Goal: Check status: Check status

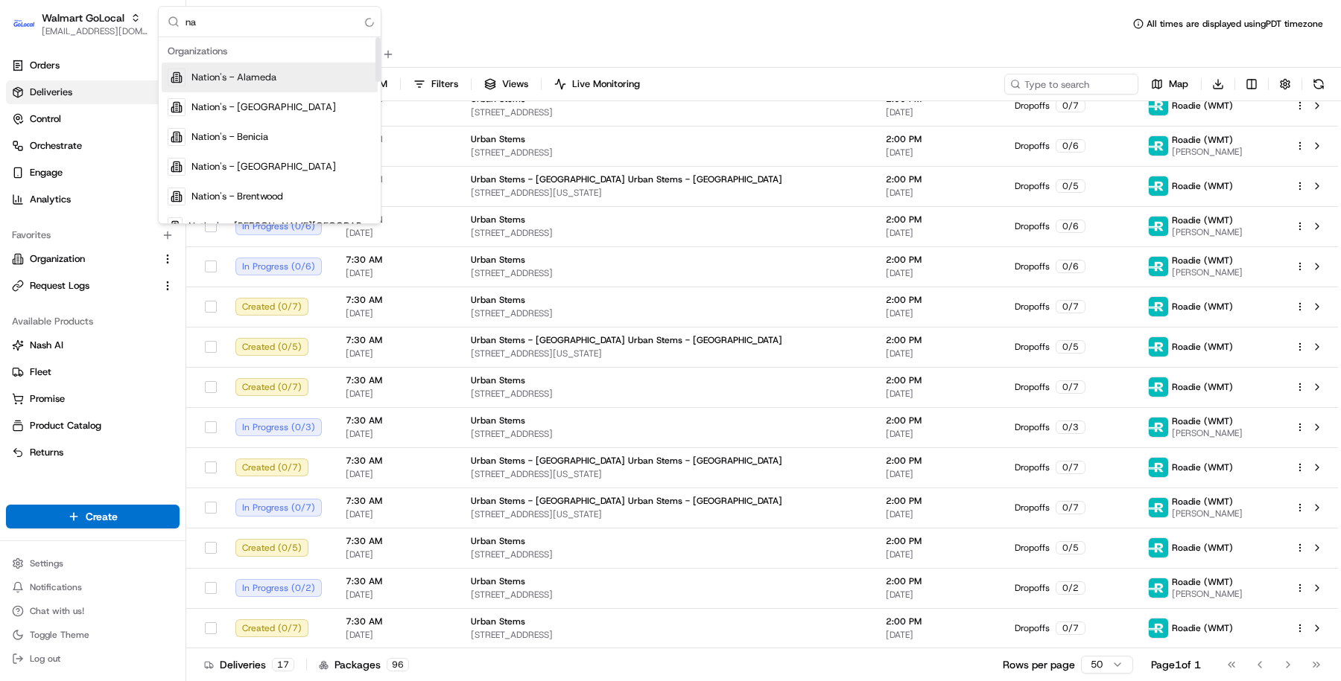
type input "n"
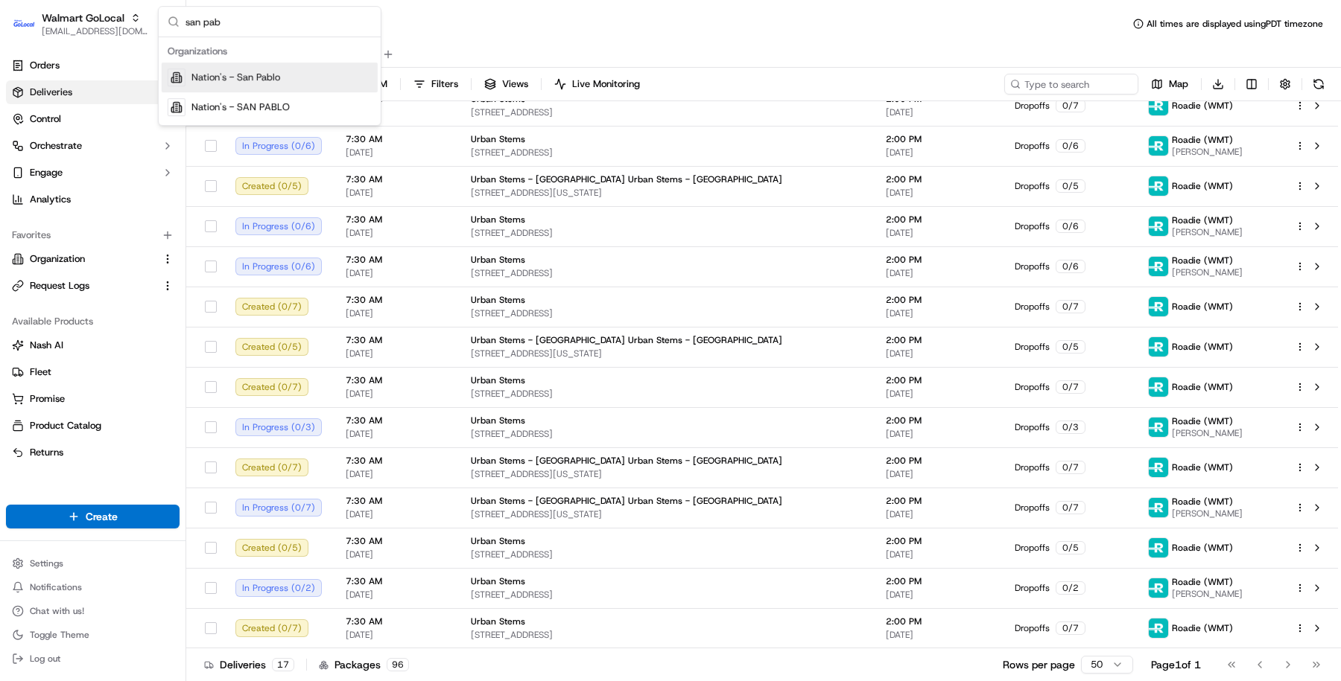
type input "san pab"
click at [307, 86] on div "Nation's - San Pablo" at bounding box center [270, 78] width 216 height 30
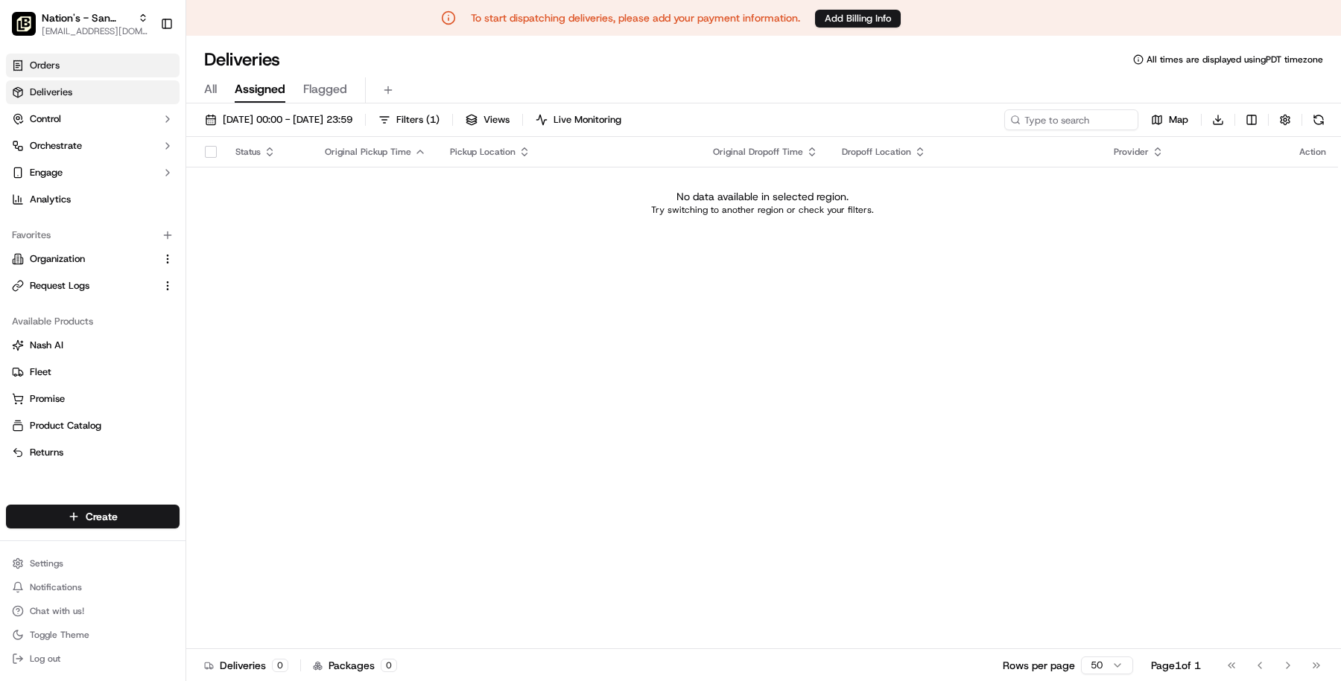
click at [110, 66] on link "Orders" at bounding box center [93, 66] width 174 height 24
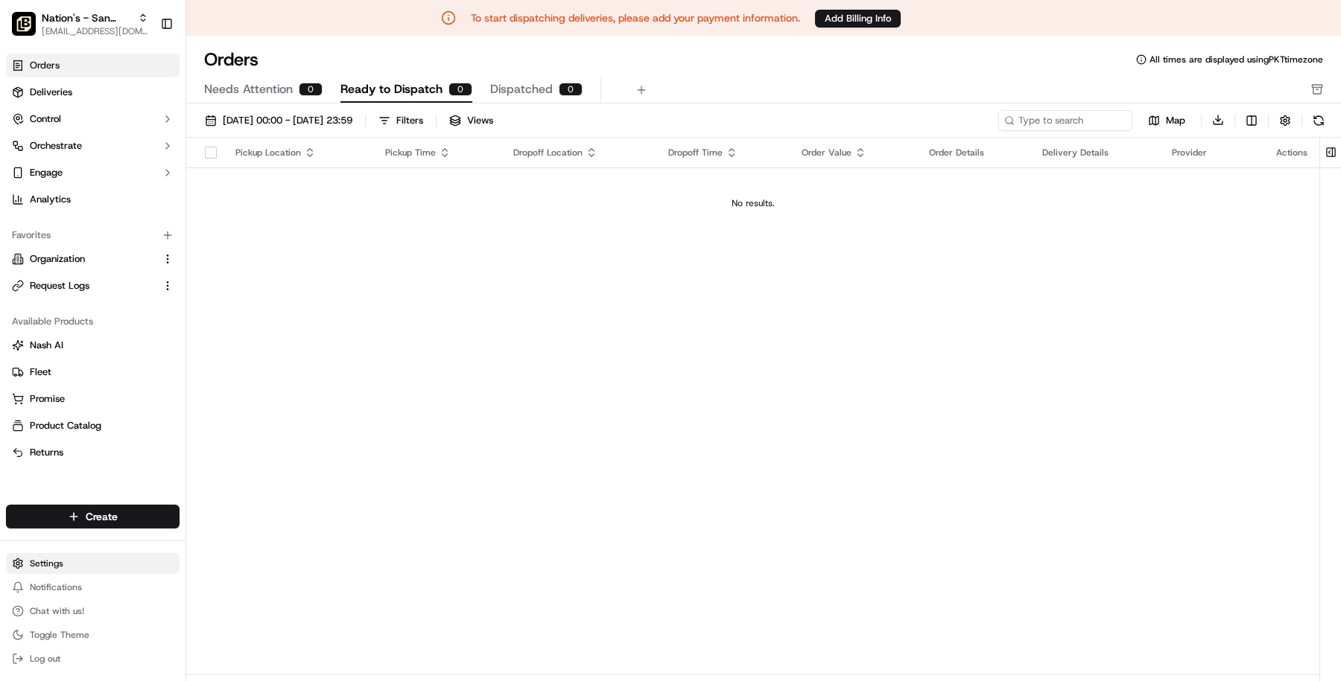
click at [54, 562] on html "To start dispatching deliveries, please add your payment information. Add Billi…" at bounding box center [670, 340] width 1341 height 681
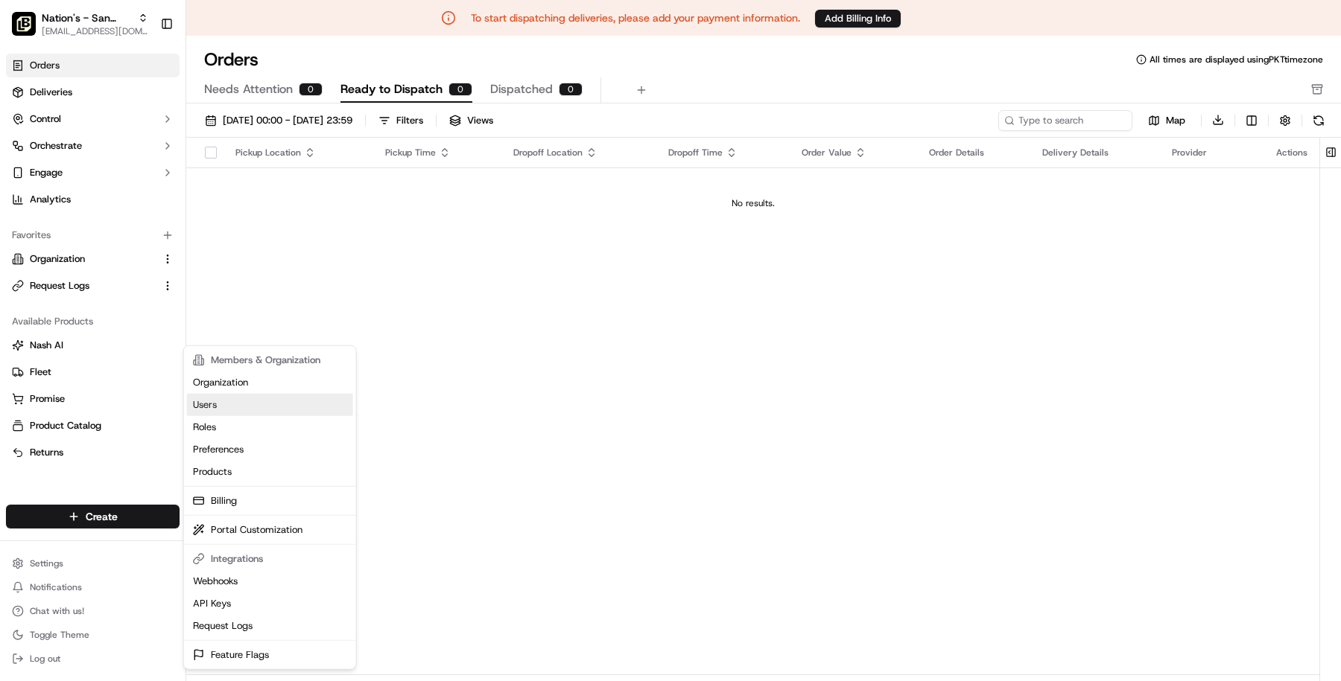
click at [231, 410] on link "Users" at bounding box center [270, 405] width 166 height 22
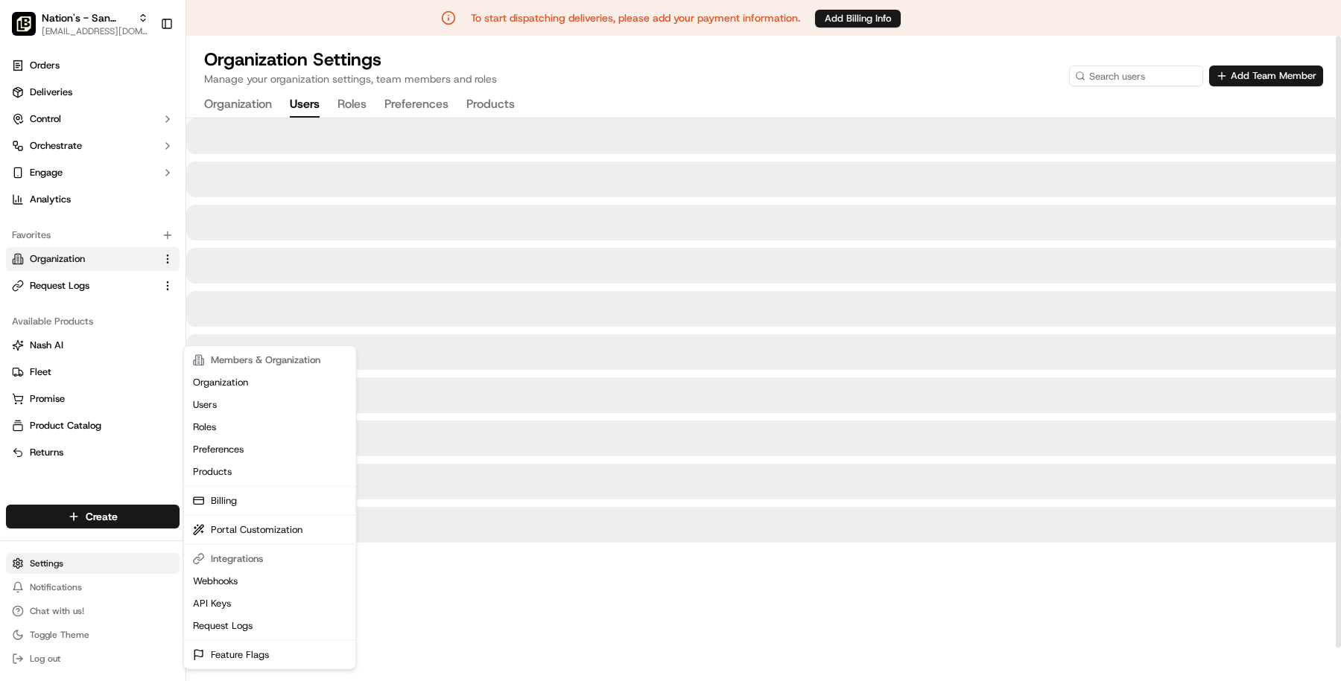
click at [54, 563] on html "To start dispatching deliveries, please add your payment information. Add Billi…" at bounding box center [670, 340] width 1341 height 681
click at [270, 390] on link "Organization" at bounding box center [270, 383] width 166 height 22
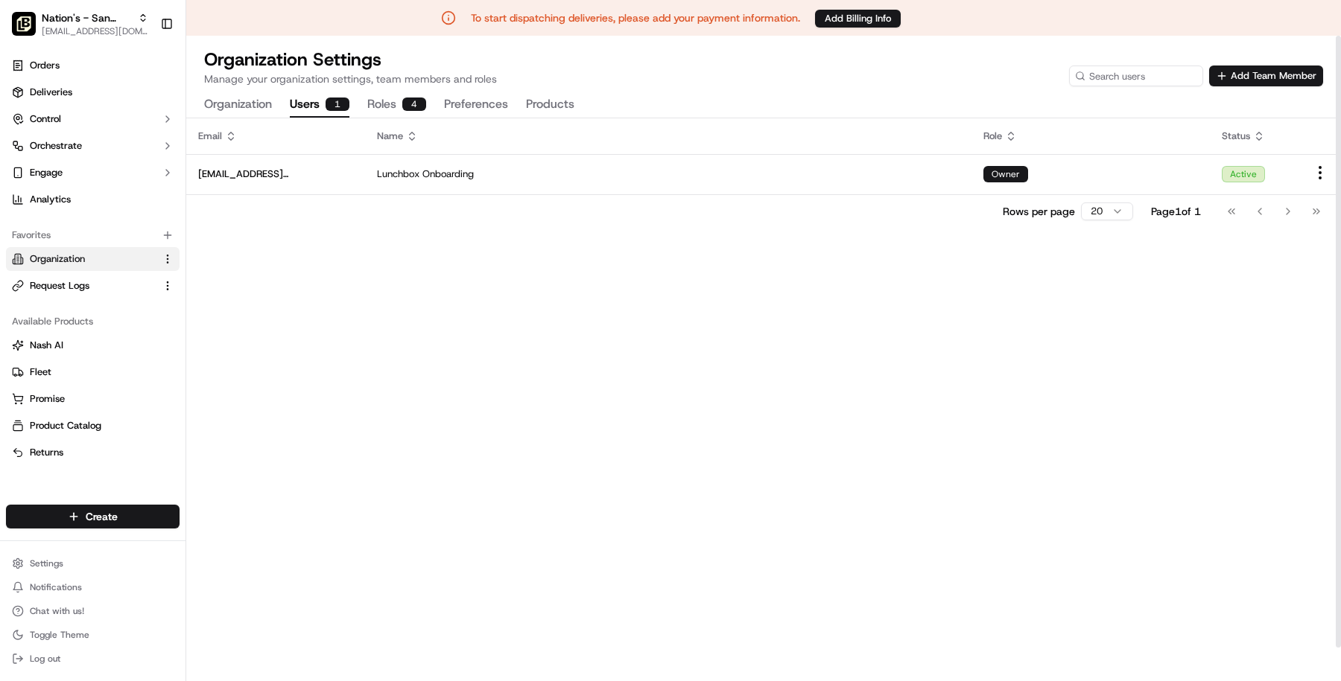
click at [321, 111] on button "Users 1" at bounding box center [320, 104] width 60 height 25
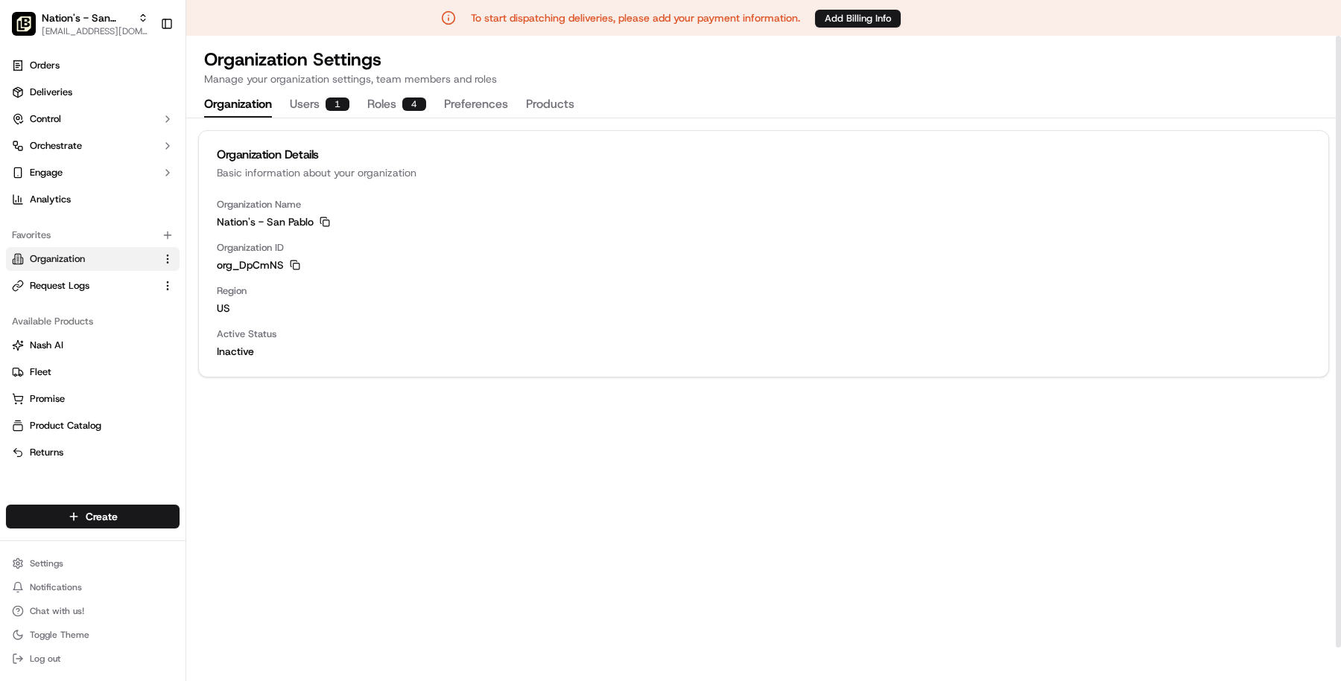
click at [258, 109] on button "Organization" at bounding box center [238, 104] width 68 height 25
click at [293, 261] on icon "button" at bounding box center [295, 265] width 10 height 10
click at [97, 42] on div "Nation's - San Pablo masood@usenash.com Toggle Sidebar" at bounding box center [92, 24] width 185 height 48
click at [86, 31] on span "[EMAIL_ADDRESS][DOMAIN_NAME]" at bounding box center [95, 31] width 106 height 12
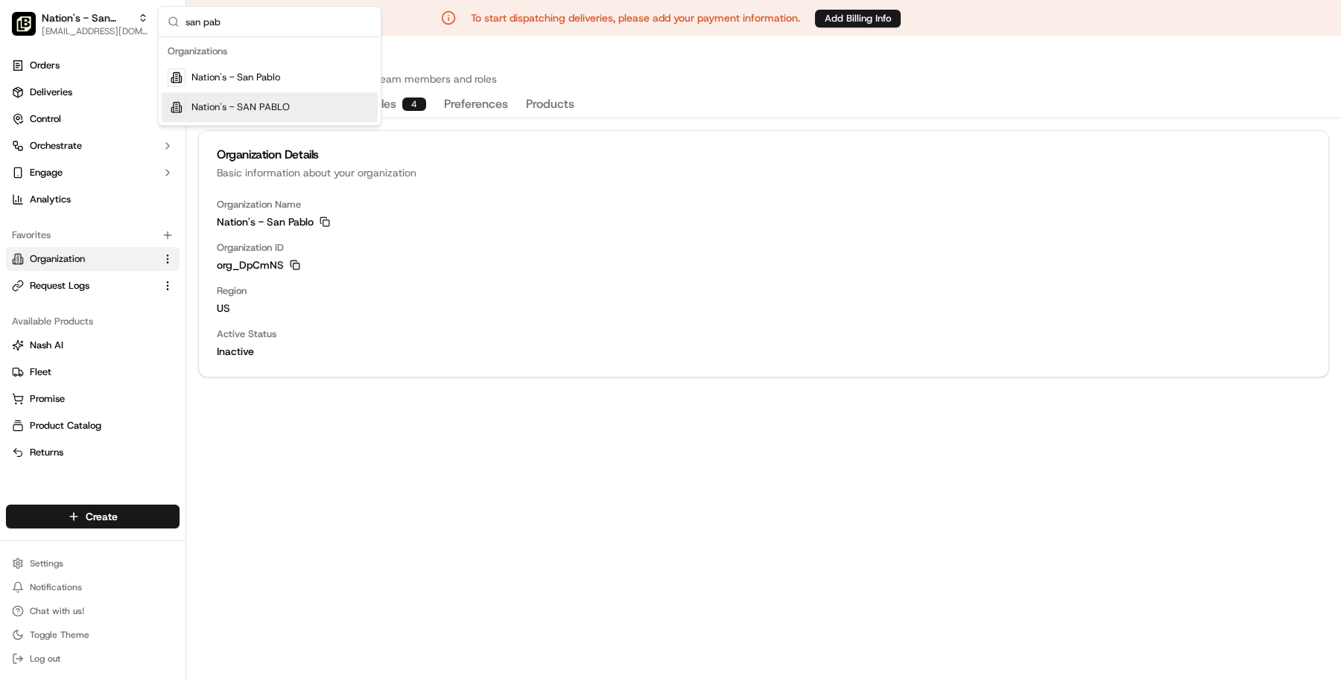
type input "san pab"
click at [251, 99] on div "Nation's - SAN PABLO" at bounding box center [270, 107] width 216 height 30
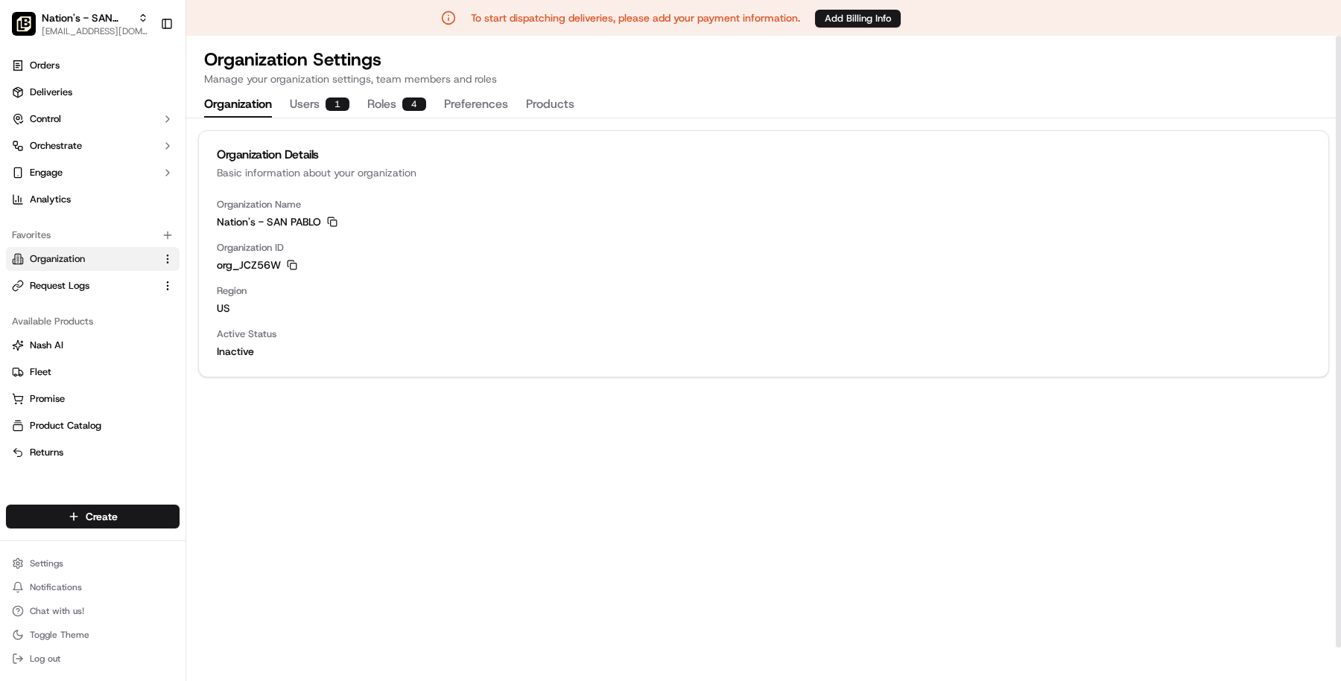
click at [307, 117] on button "Users 1" at bounding box center [320, 104] width 60 height 25
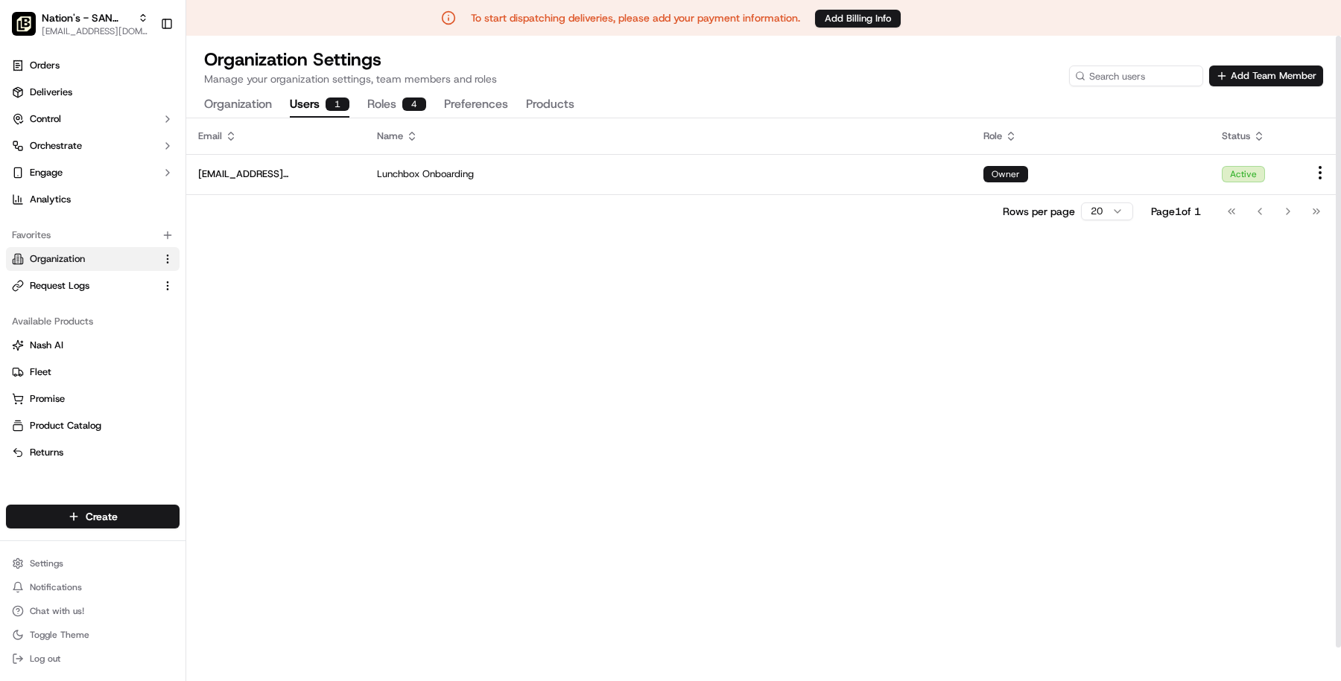
click at [366, 114] on div "Organization Users 1 Roles 4 Preferences Products" at bounding box center [389, 104] width 370 height 25
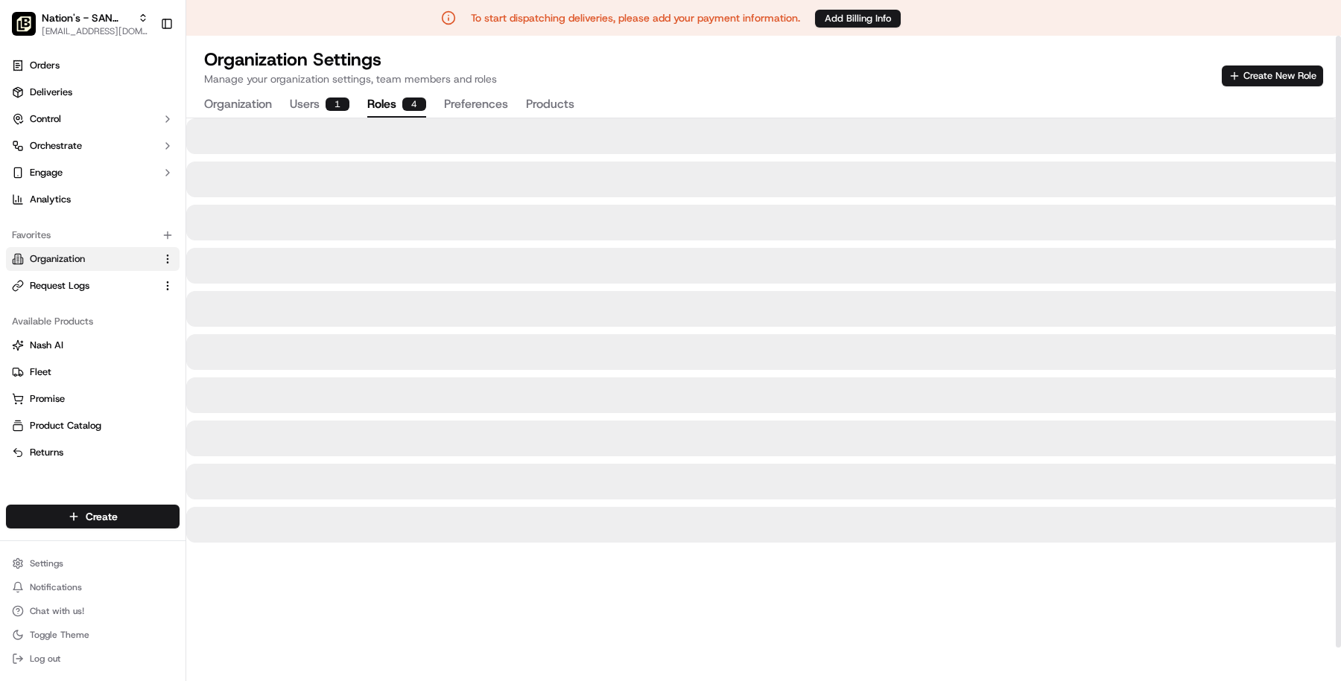
click at [372, 109] on button "Roles 4" at bounding box center [396, 104] width 59 height 25
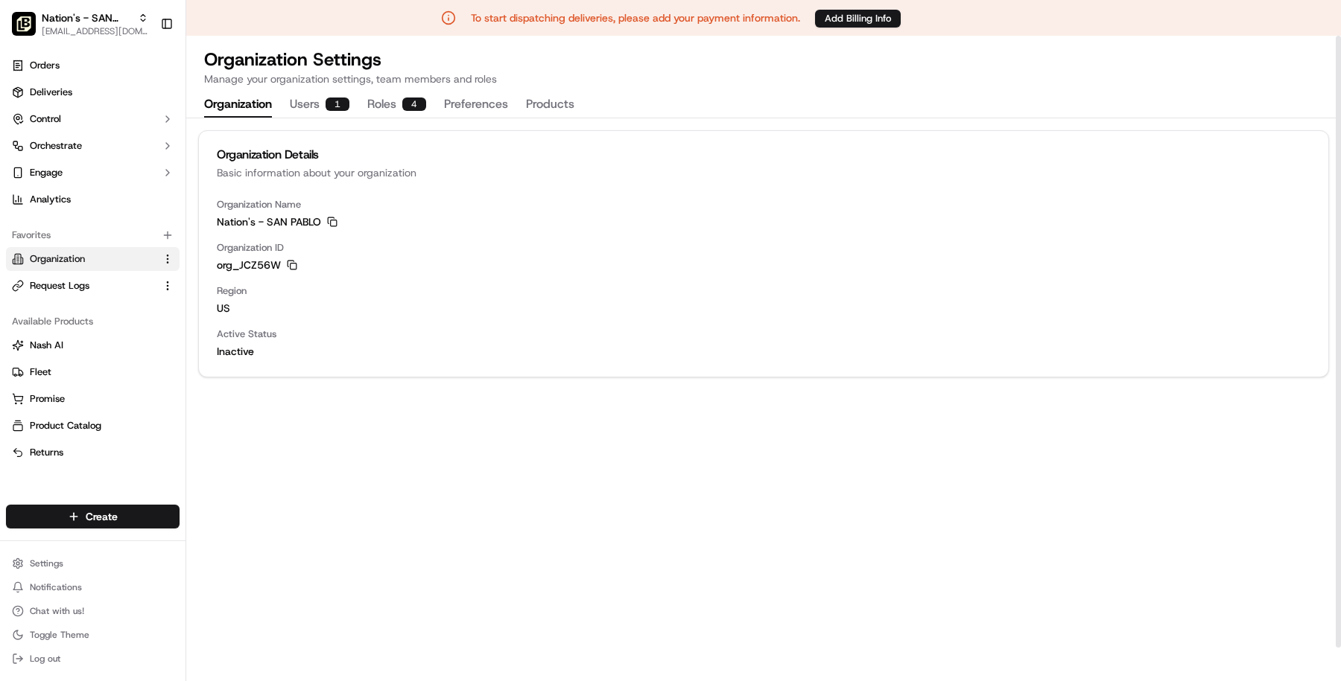
click at [233, 103] on button "Organization" at bounding box center [238, 104] width 68 height 25
click at [293, 265] on icon "button" at bounding box center [292, 265] width 10 height 10
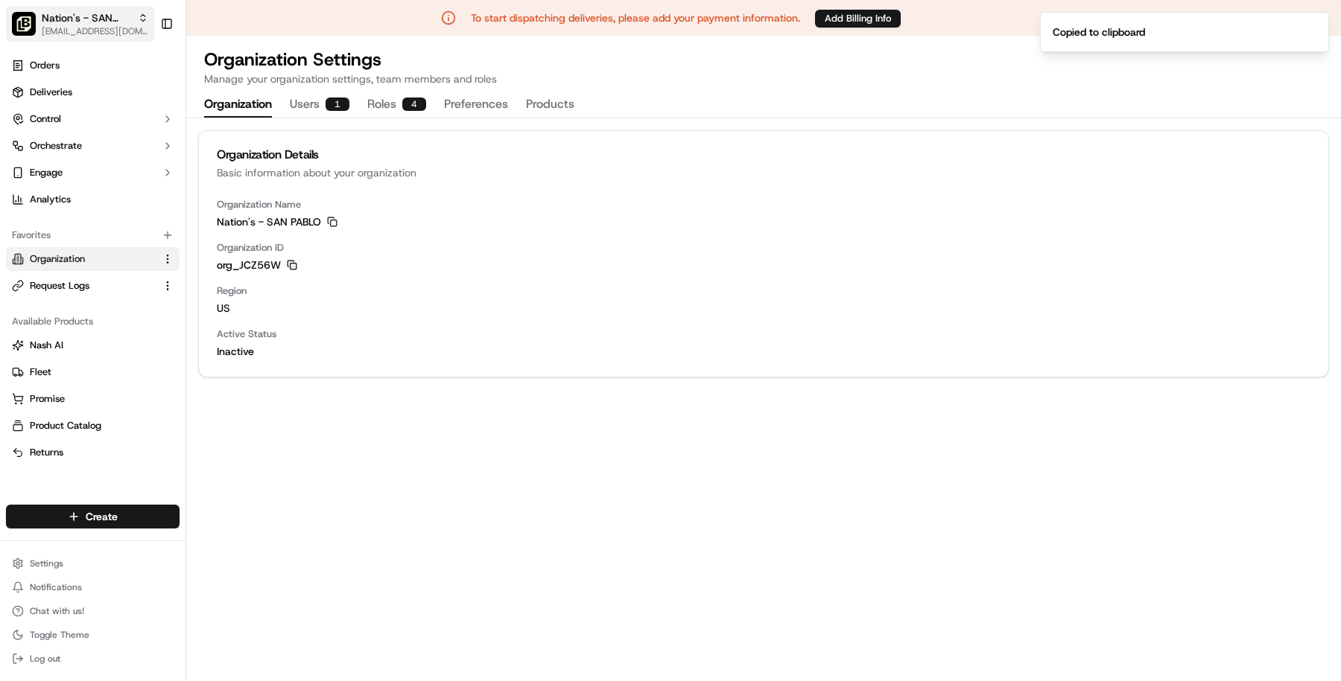
click at [113, 19] on span "Nation's - SAN PABLO" at bounding box center [87, 17] width 90 height 15
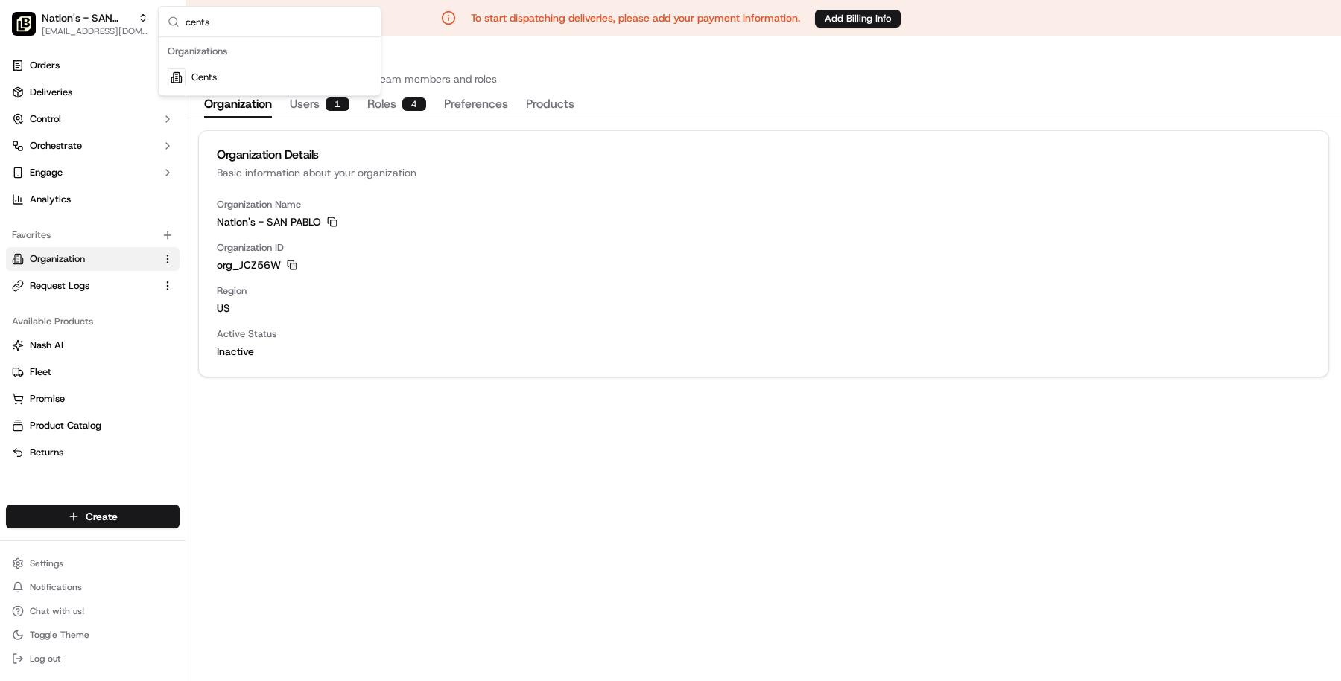
type input "cents"
click at [212, 71] on span "Cents" at bounding box center [203, 77] width 25 height 13
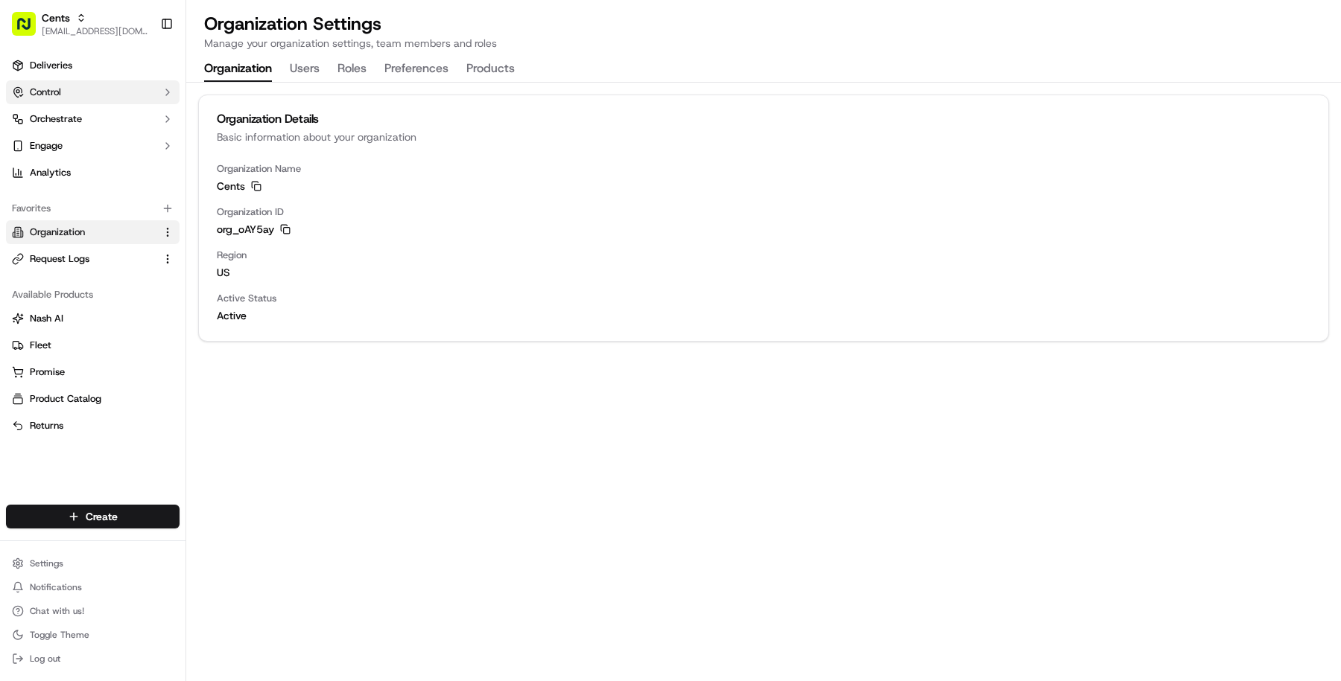
click at [93, 87] on button "Control" at bounding box center [93, 92] width 174 height 24
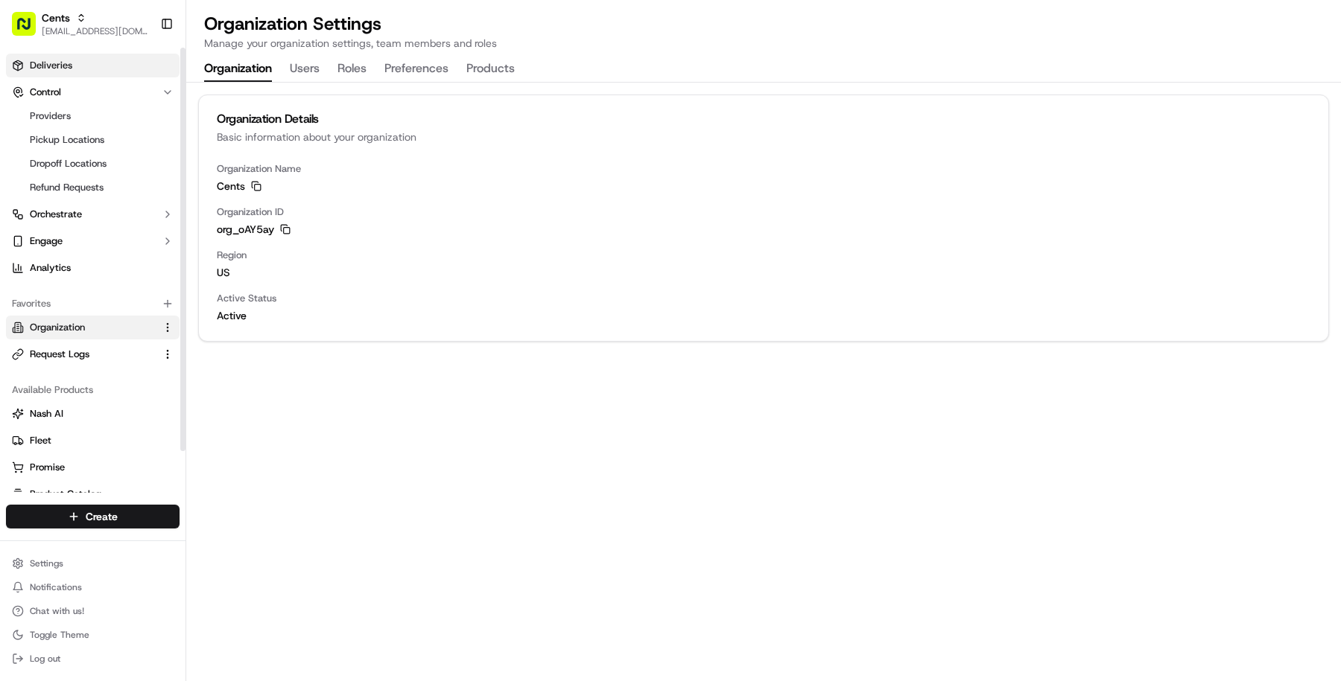
click at [93, 74] on link "Deliveries" at bounding box center [93, 66] width 174 height 24
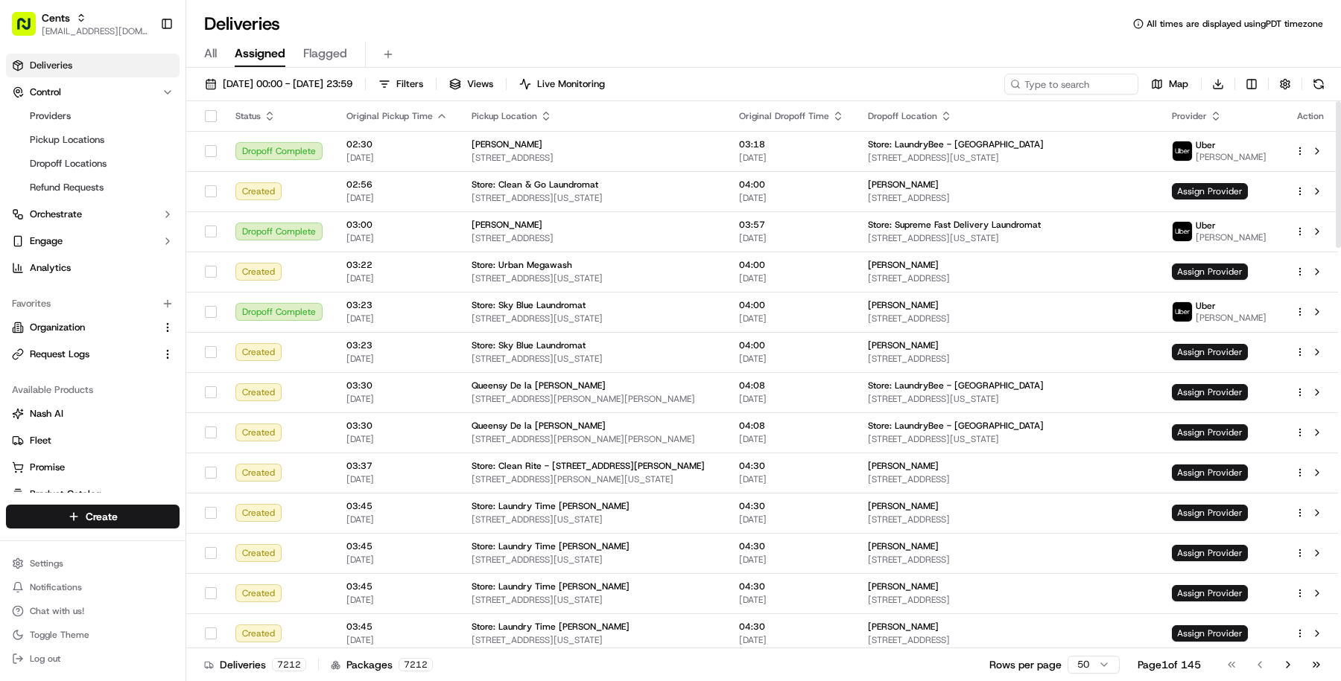
click at [488, 83] on div "16/09/2025 00:00 - 16/09/2025 23:59 Filters Views Live Monitoring" at bounding box center [404, 84] width 413 height 21
click at [423, 83] on span "Filters" at bounding box center [409, 83] width 27 height 13
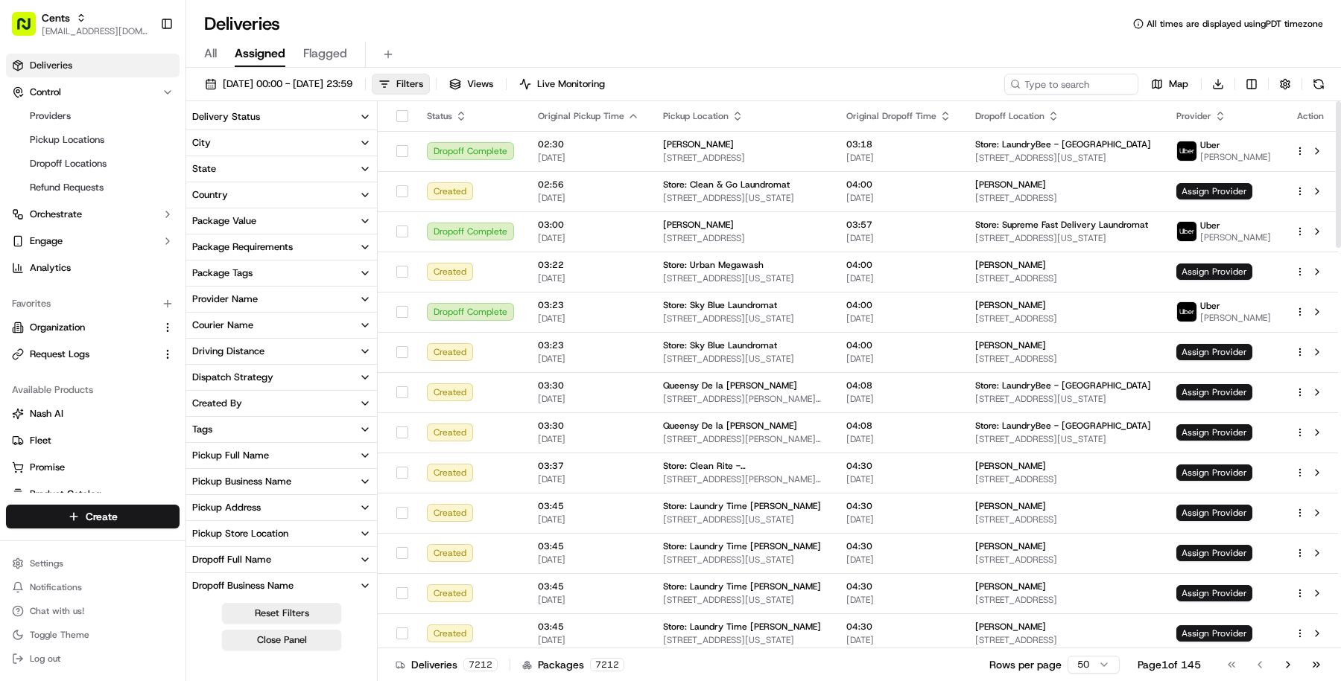
click at [341, 124] on button "Delivery Status" at bounding box center [281, 116] width 191 height 25
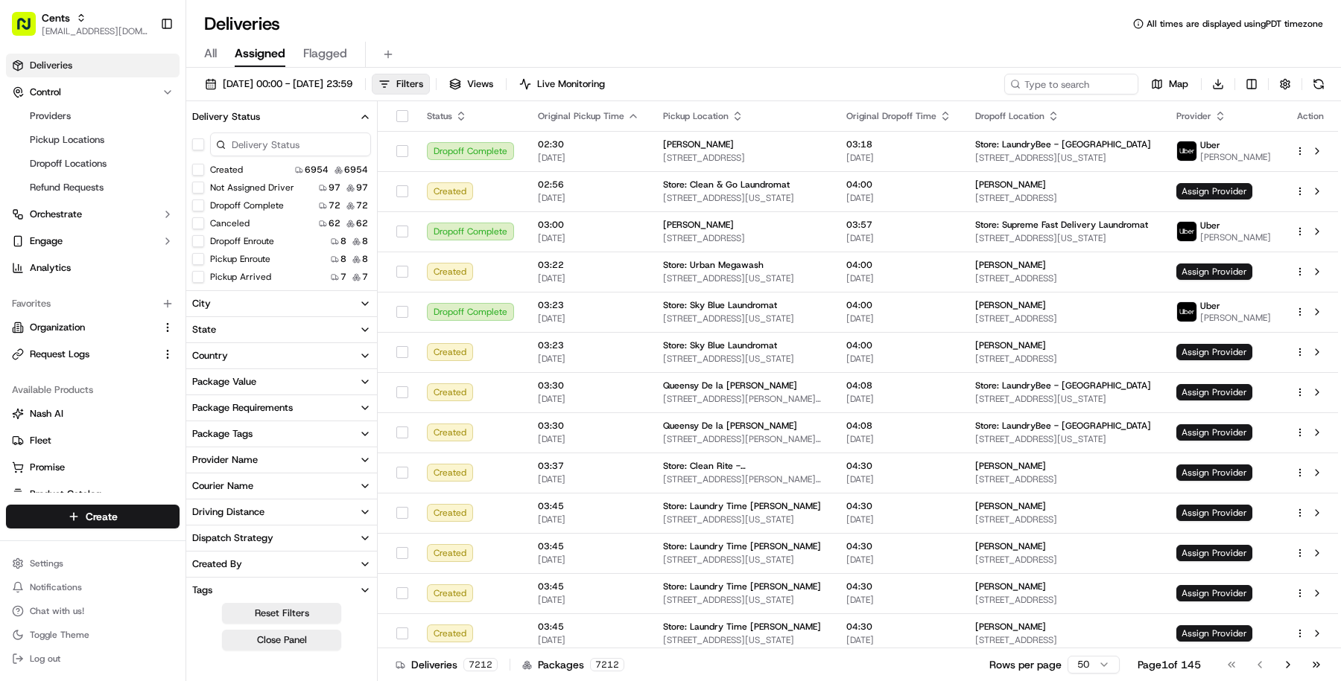
click at [203, 255] on button "Pickup Enroute" at bounding box center [198, 259] width 12 height 12
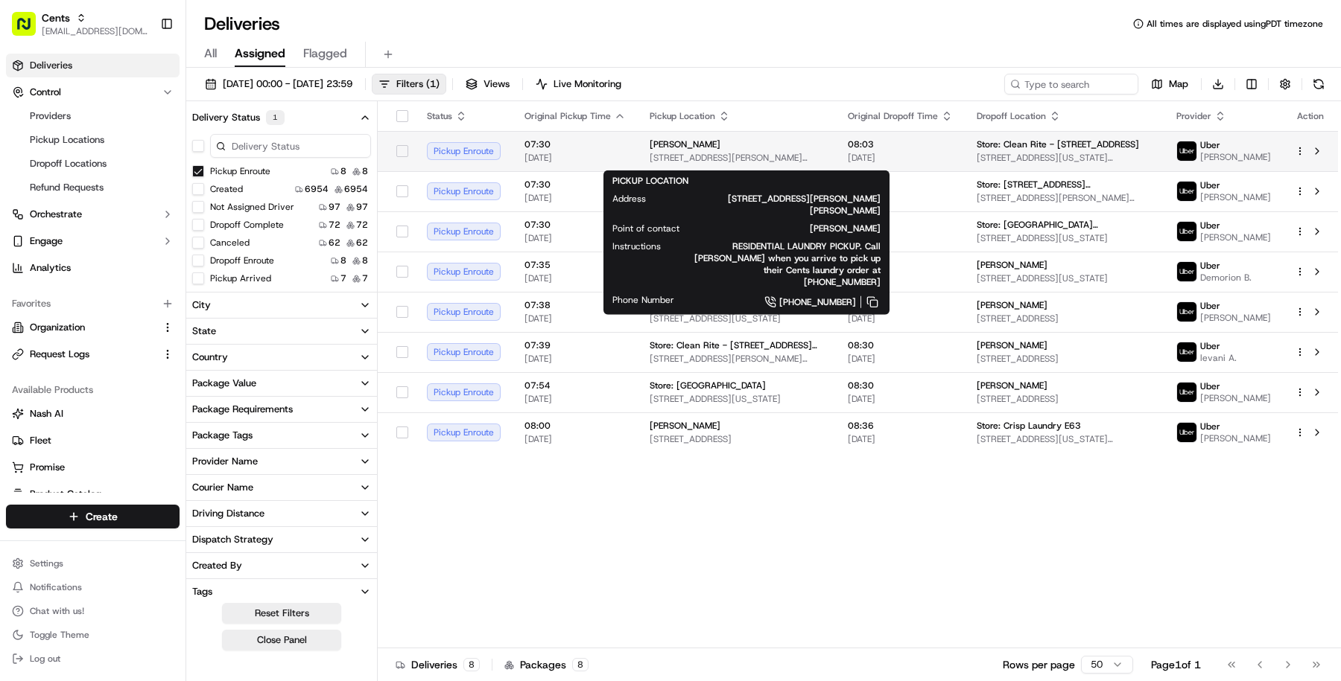
click at [794, 150] on div "[PERSON_NAME]" at bounding box center [736, 145] width 174 height 12
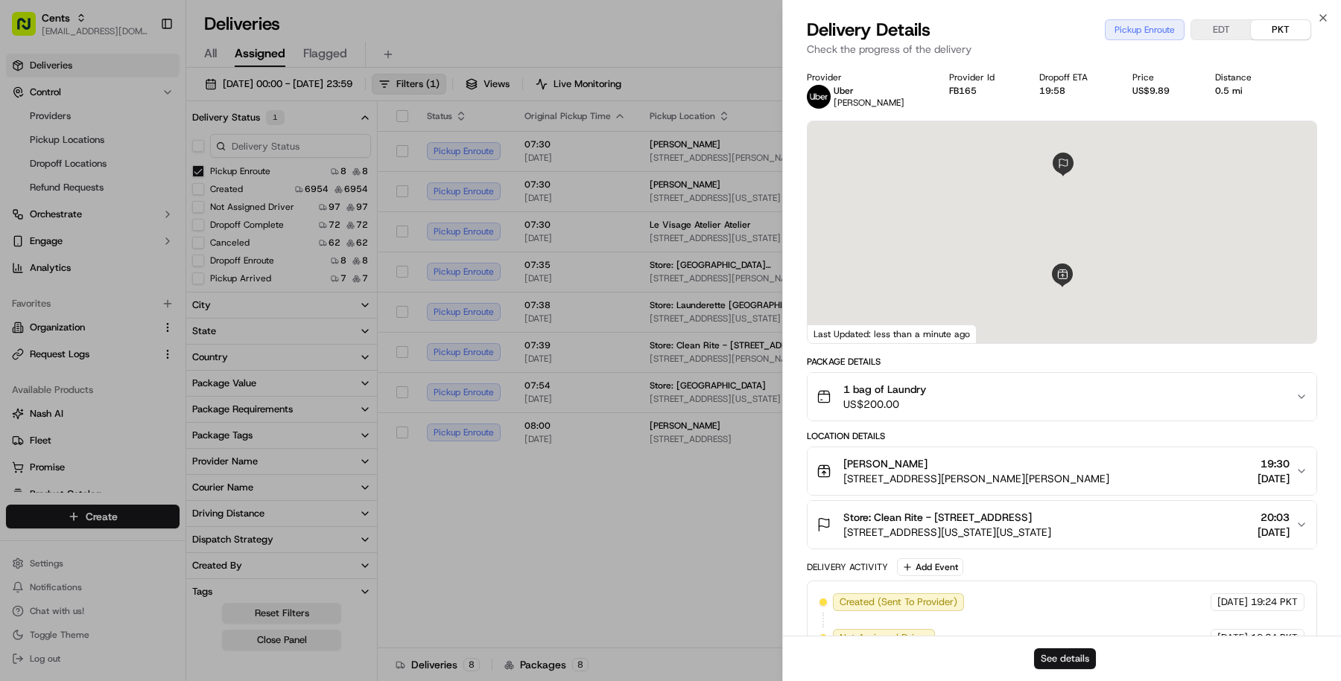
click at [1043, 660] on button "See details" at bounding box center [1065, 659] width 62 height 21
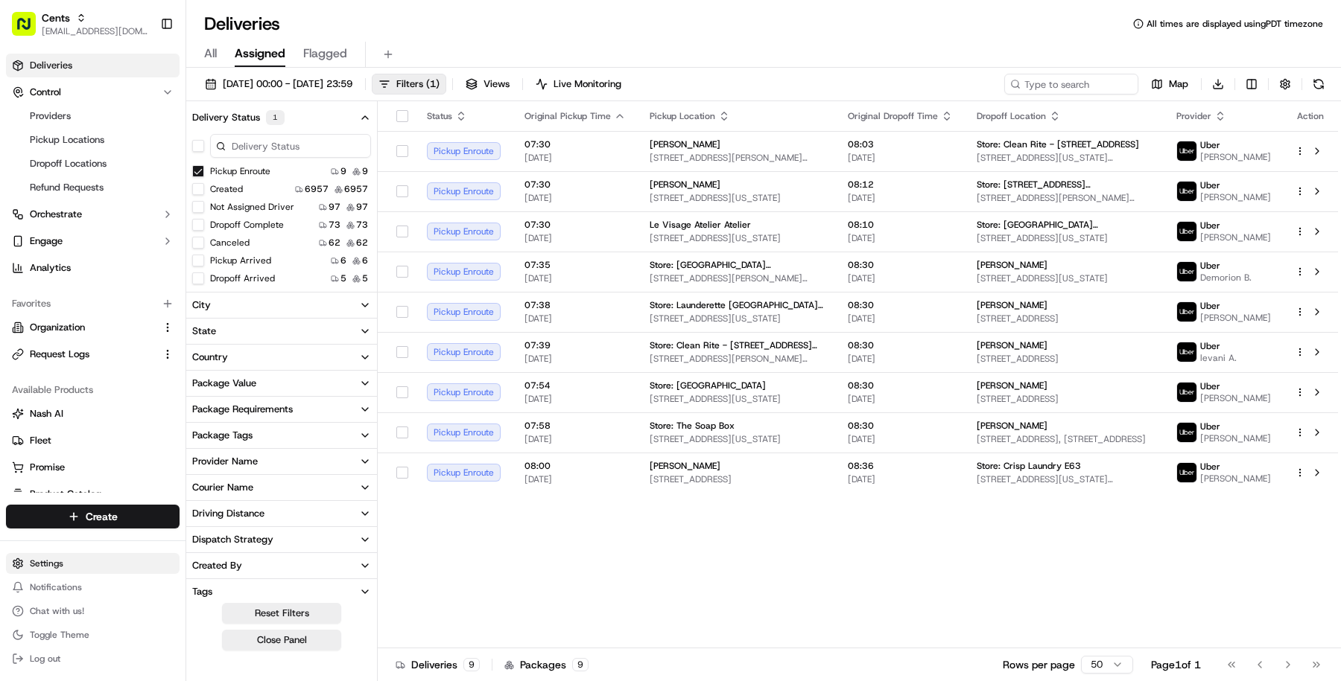
click at [109, 565] on html "Cents masood@usenash.com Toggle Sidebar Deliveries Control Providers Pickup Loc…" at bounding box center [670, 340] width 1341 height 681
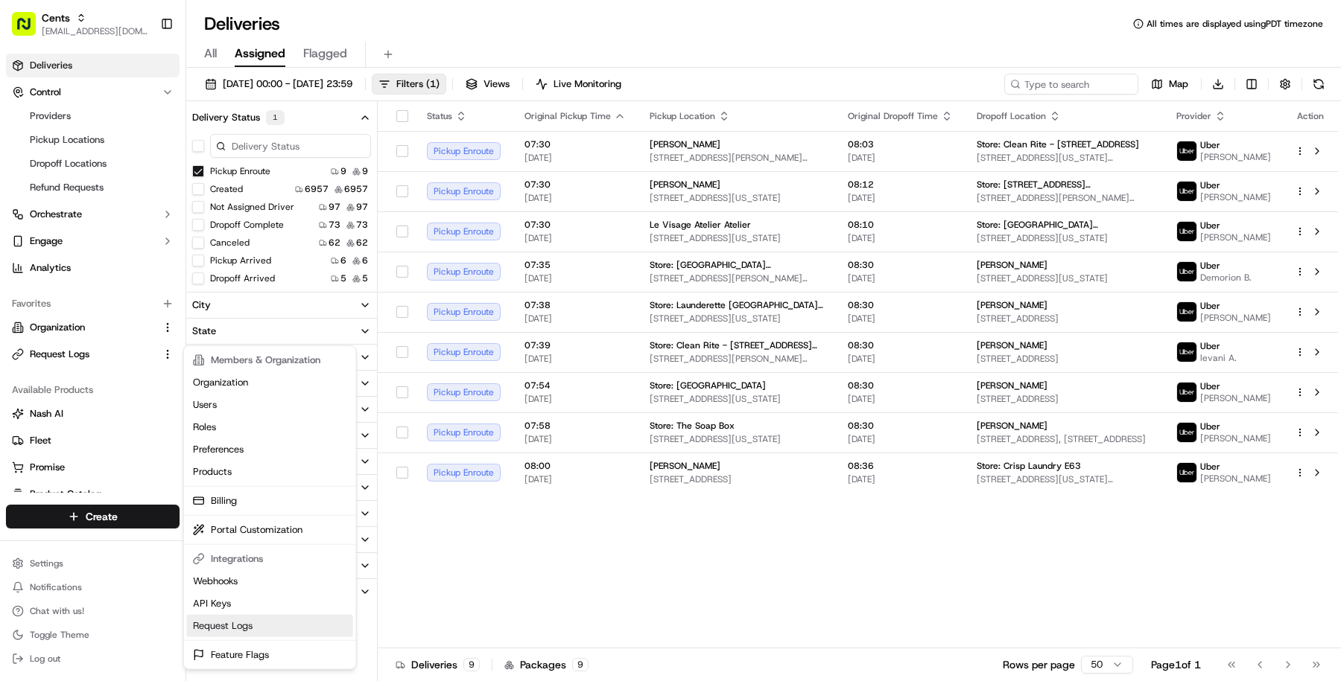
click at [260, 618] on link "Request Logs" at bounding box center [270, 626] width 166 height 22
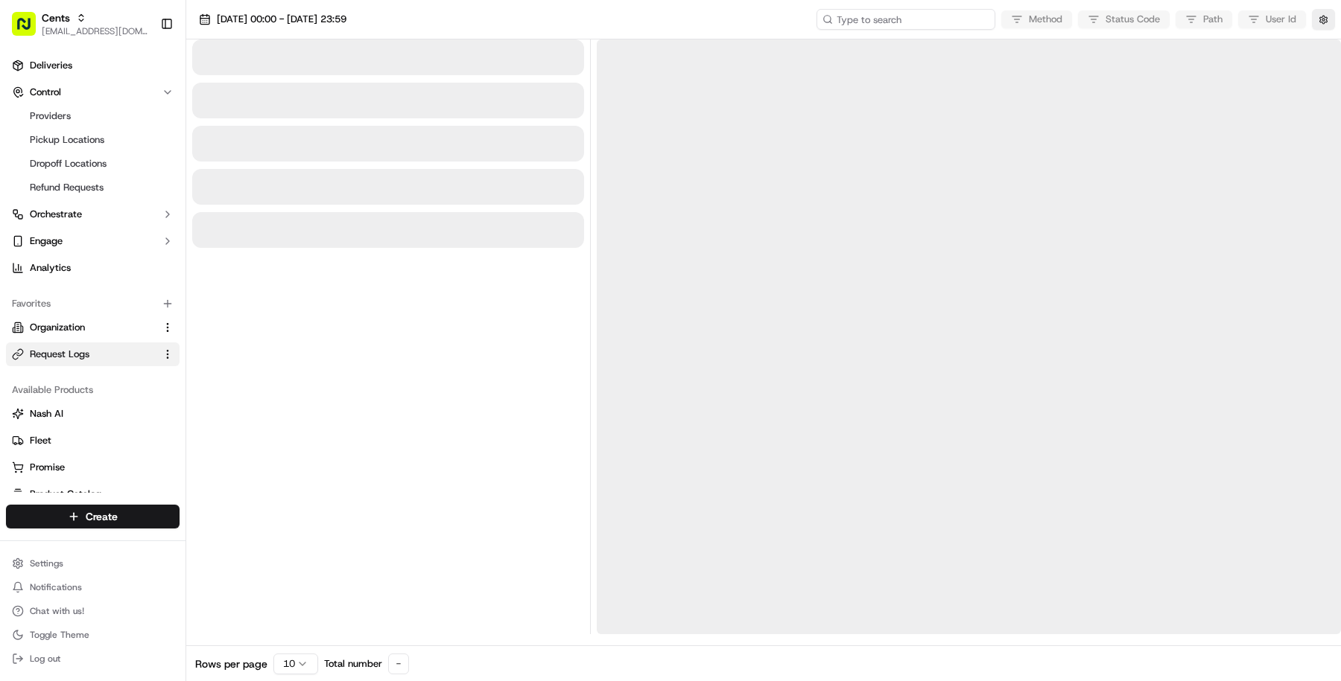
click at [908, 15] on input at bounding box center [905, 19] width 179 height 21
paste input "job_F2LyMwFu6cbdpddJnM6rwV"
type input "job_F2LyMwFu6cbdpddJnM6rwV"
click at [891, 25] on input "job_F2LyMwFu6cbdpddJnM6rwV" at bounding box center [905, 19] width 179 height 21
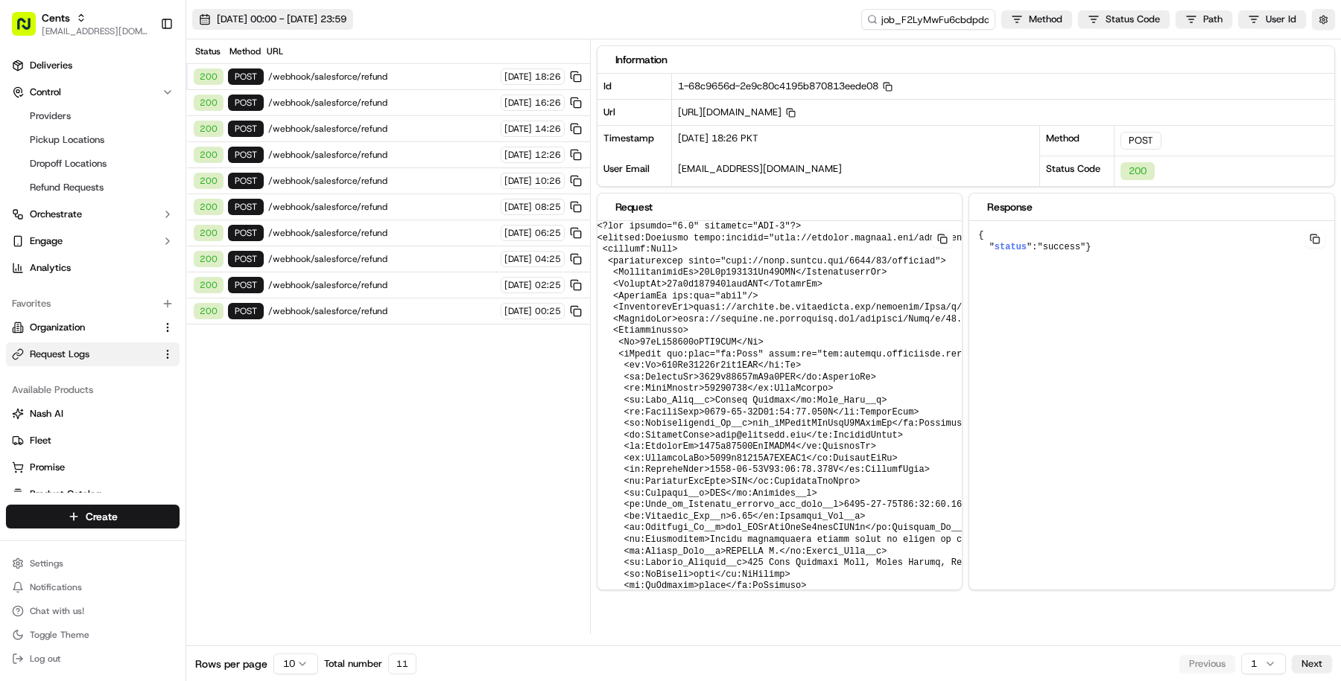
click at [346, 24] on span "16/09/2025 00:00 - 16/09/2025 23:59" at bounding box center [282, 19] width 130 height 13
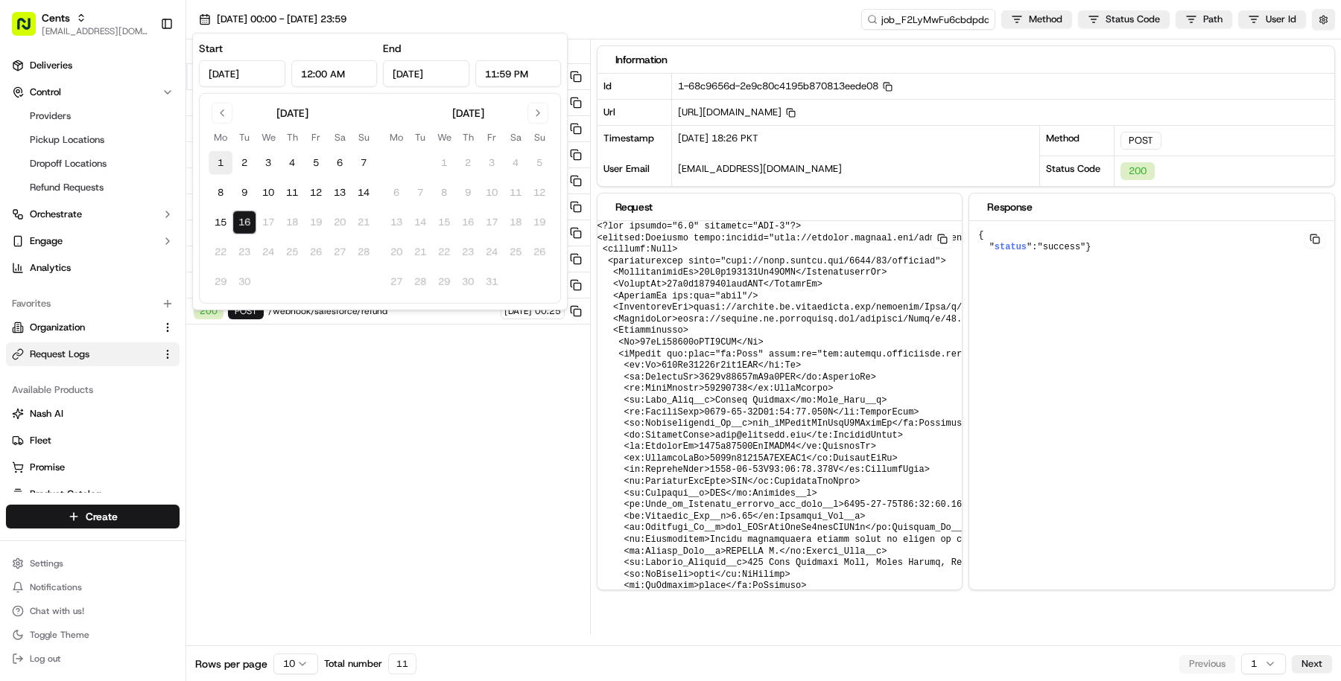
click at [212, 161] on button "1" at bounding box center [221, 163] width 24 height 24
type input "Sep 1, 2025"
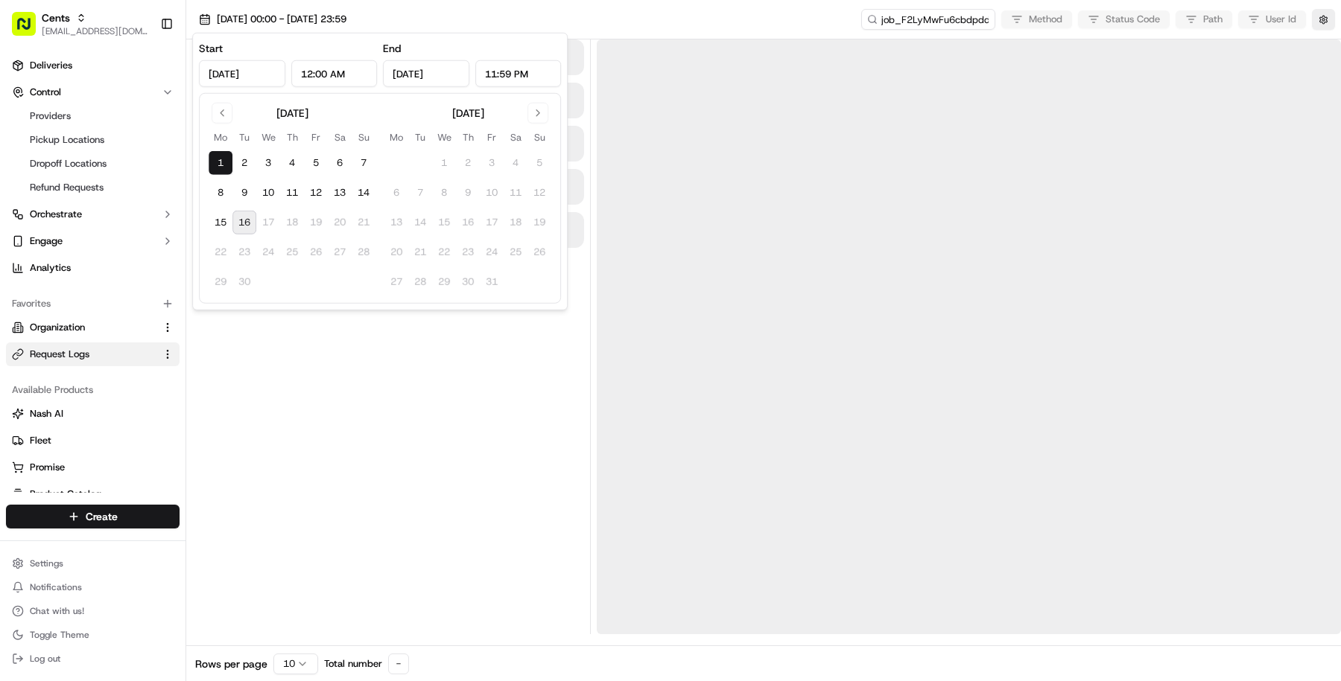
click at [251, 228] on button "16" at bounding box center [244, 223] width 24 height 24
type input "Sep 16, 2025"
click at [372, 439] on div at bounding box center [388, 336] width 392 height 595
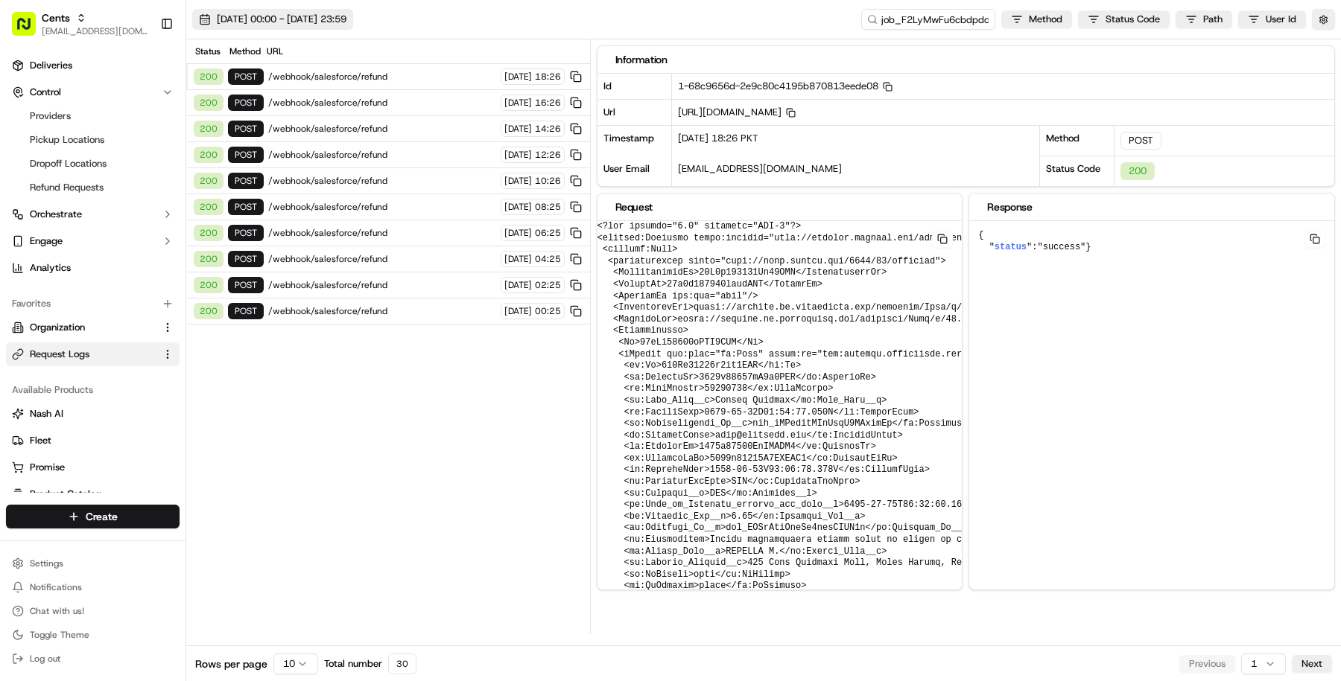
click at [346, 19] on span "01/09/2025 00:00 - 16/09/2025 23:59" at bounding box center [282, 19] width 130 height 13
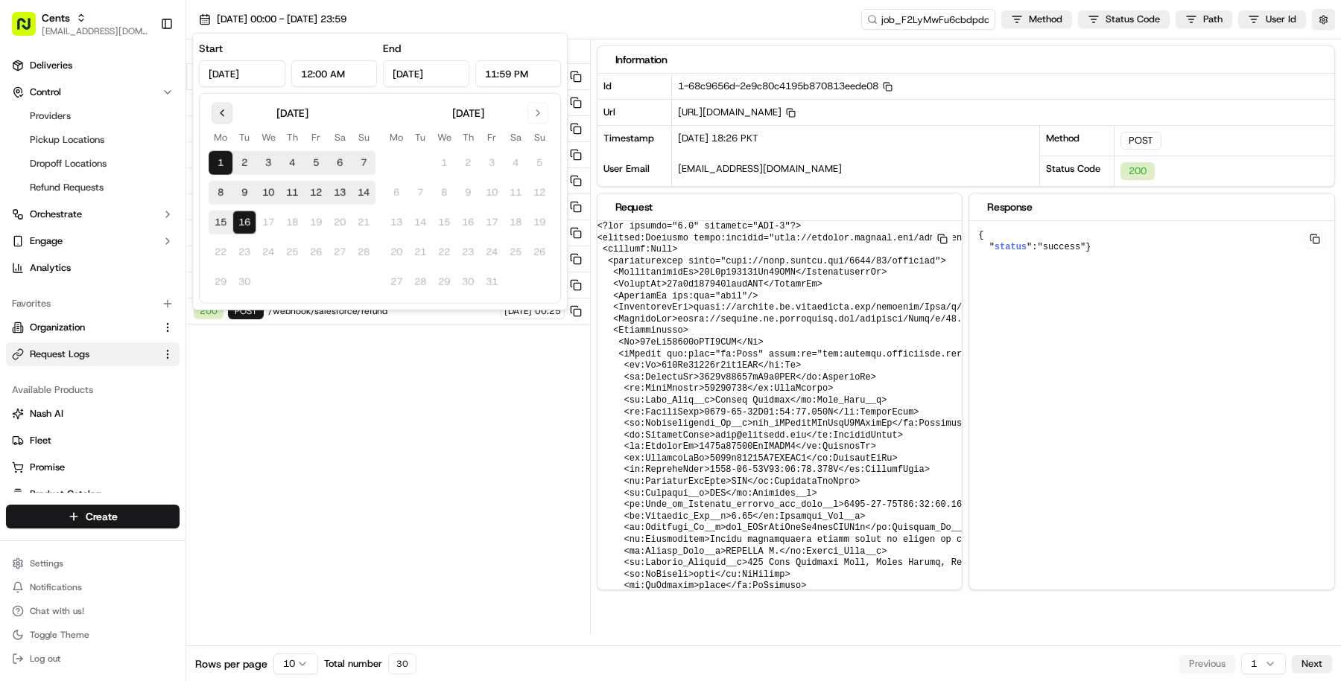
click at [219, 113] on button "Go to previous month" at bounding box center [222, 113] width 21 height 21
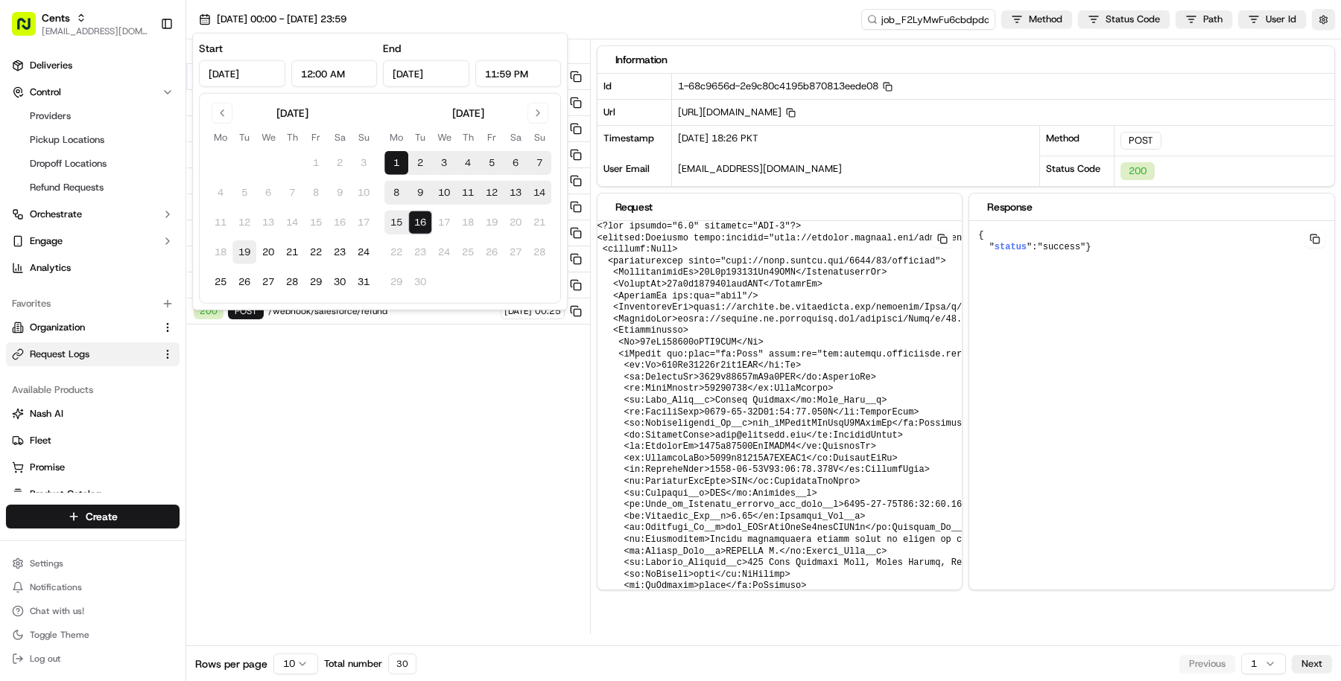
click at [246, 255] on button "19" at bounding box center [244, 253] width 24 height 24
type input "Aug 19, 2025"
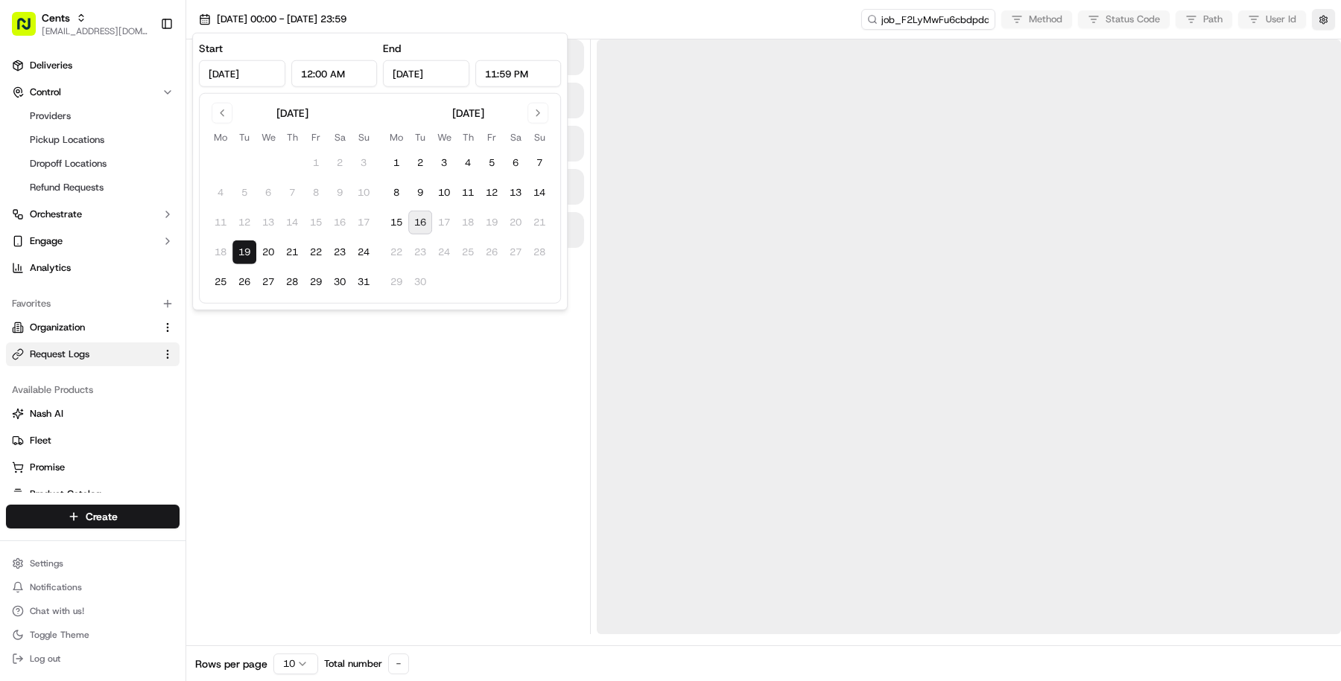
click at [423, 229] on button "16" at bounding box center [420, 223] width 24 height 24
type input "Sep 16, 2025"
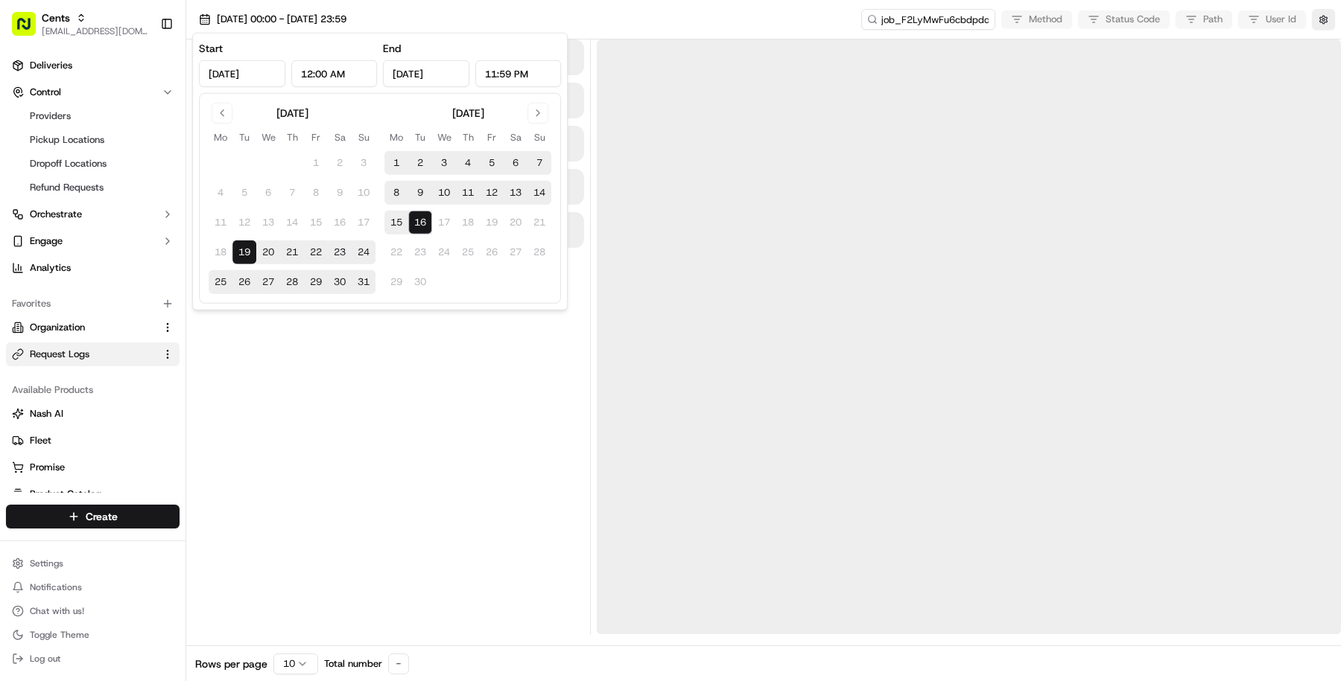
click at [428, 454] on div at bounding box center [388, 336] width 392 height 595
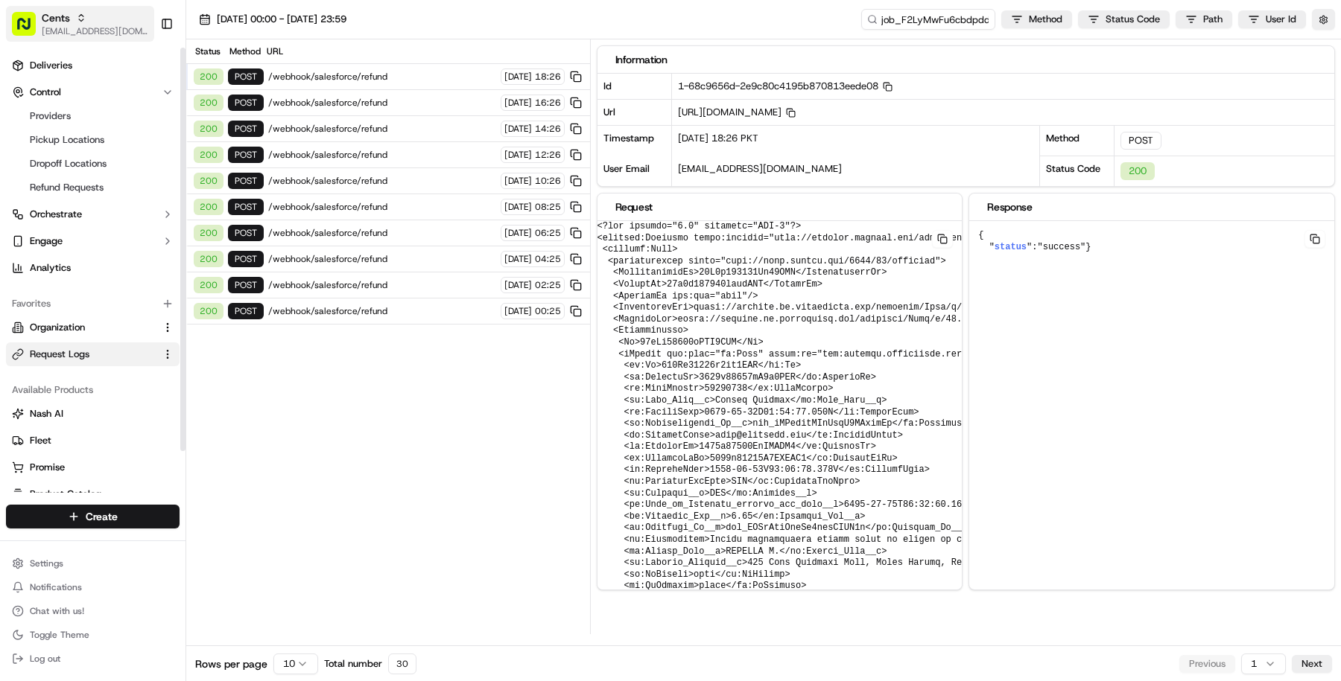
click at [83, 16] on icon "button" at bounding box center [81, 18] width 10 height 10
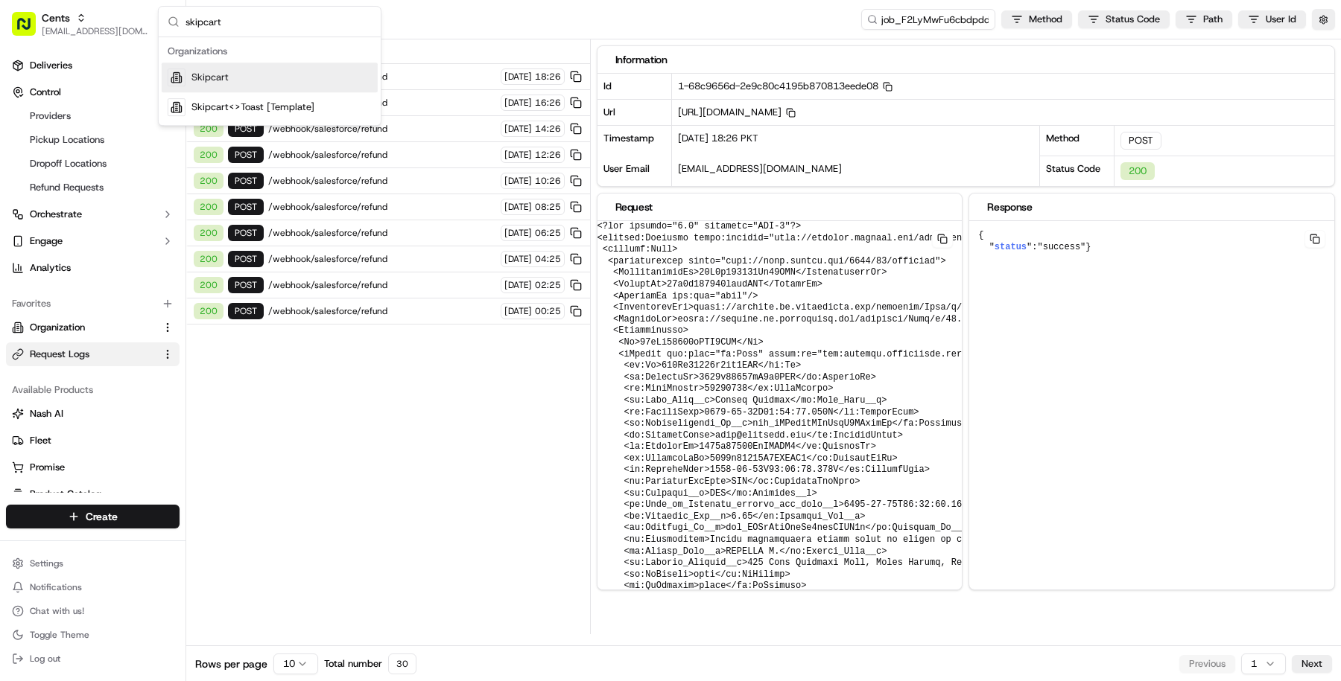
type input "skipcart"
click at [278, 83] on div "Skipcart" at bounding box center [270, 78] width 216 height 30
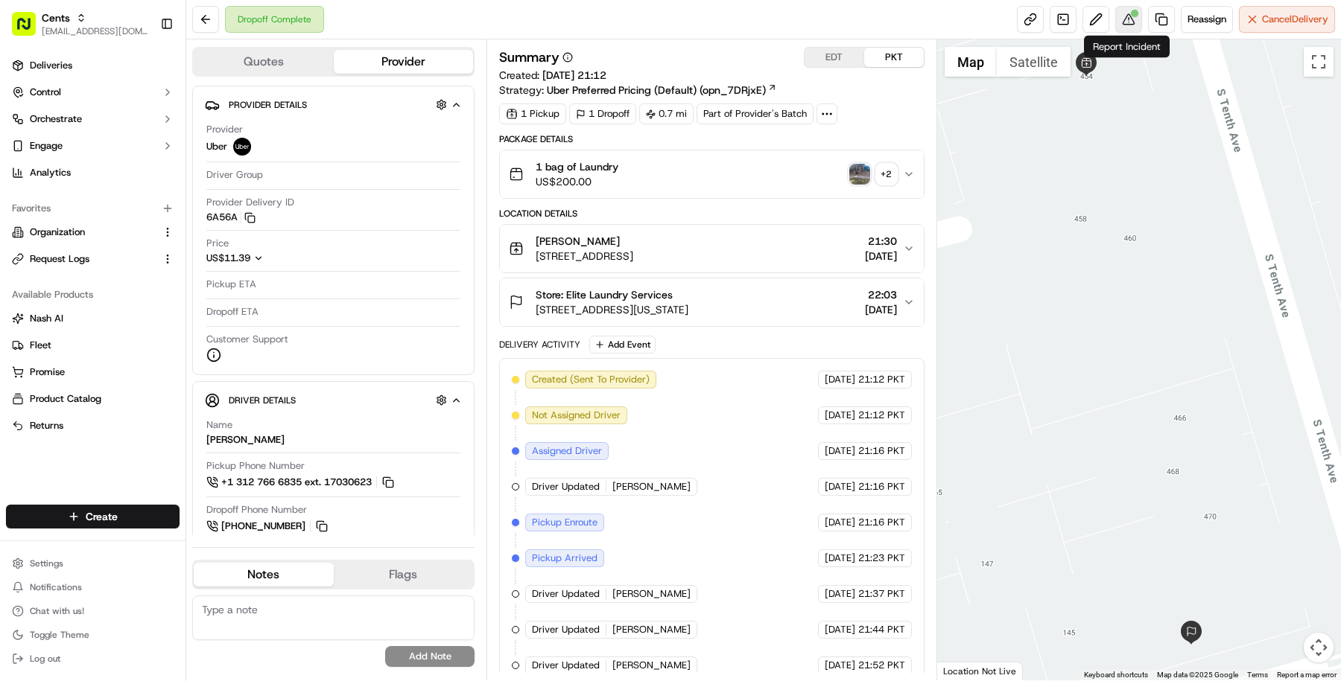
click at [1131, 19] on button at bounding box center [1128, 19] width 27 height 27
click at [737, 183] on div "1 bag of Laundry US$200.00 + 2" at bounding box center [706, 174] width 394 height 30
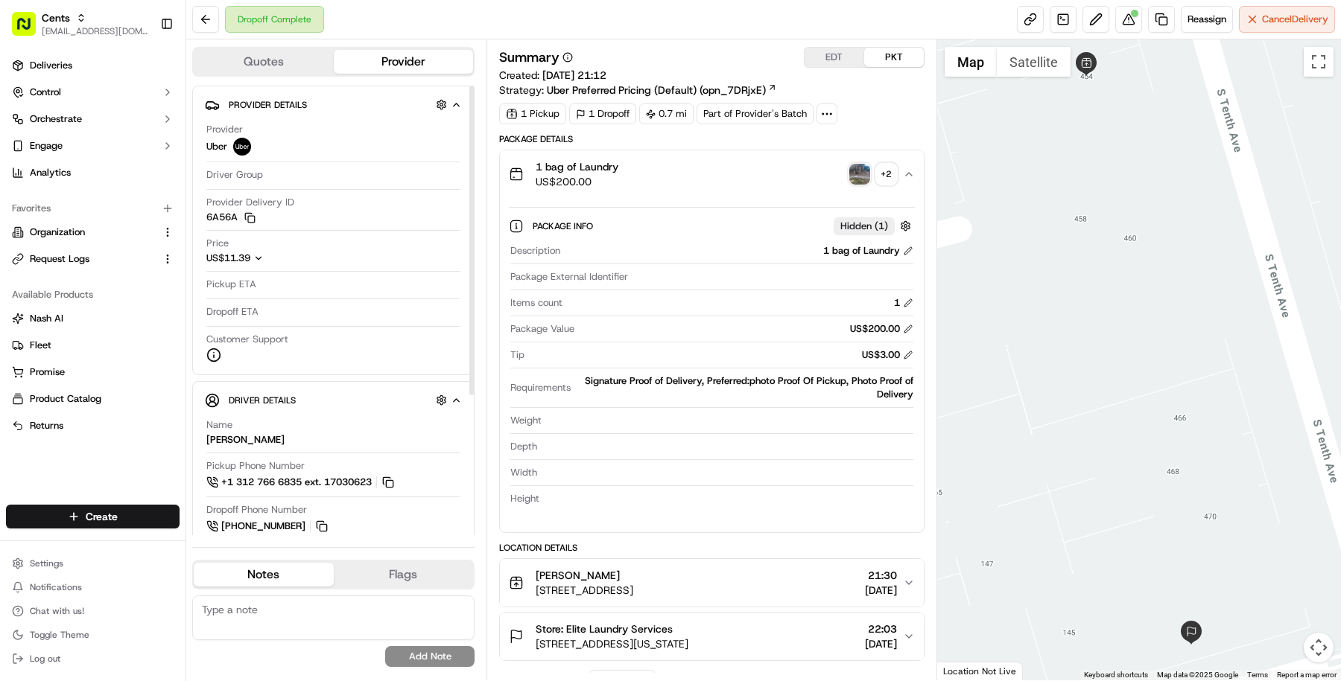
click at [258, 261] on icon "button" at bounding box center [258, 258] width 10 height 10
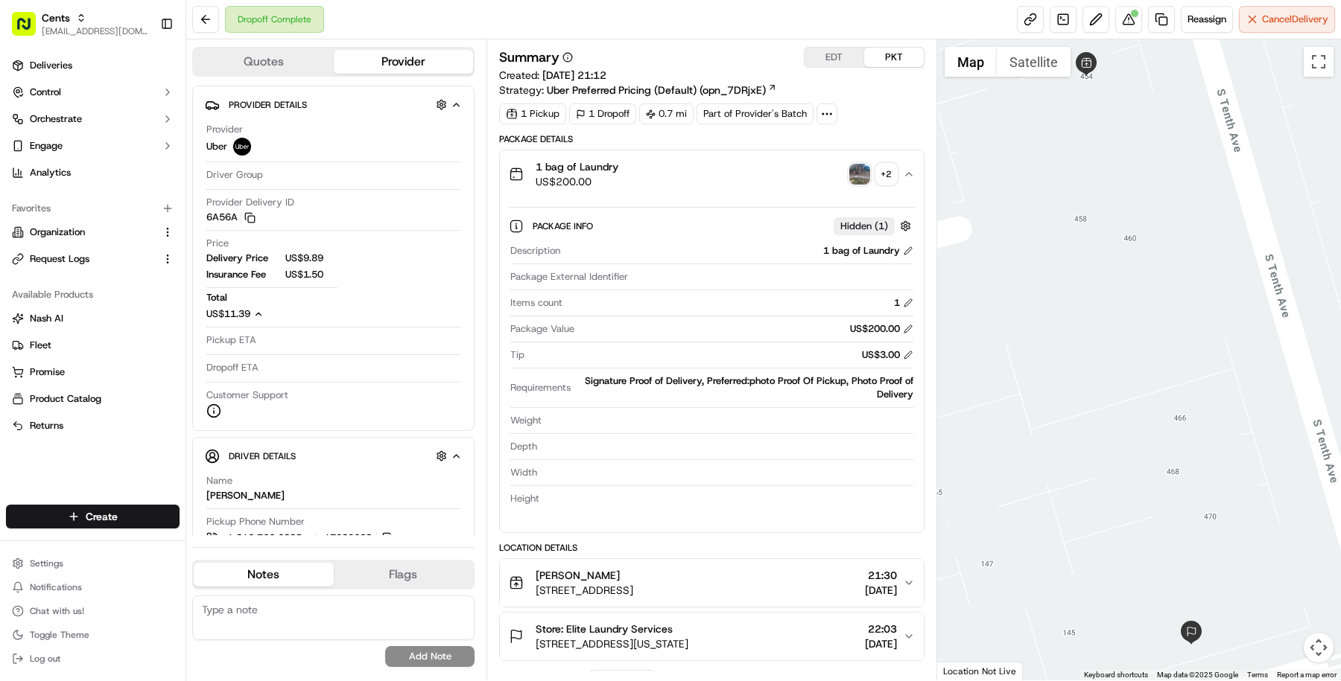
click at [757, 185] on div "1 bag of Laundry US$200.00 + 2" at bounding box center [706, 174] width 394 height 30
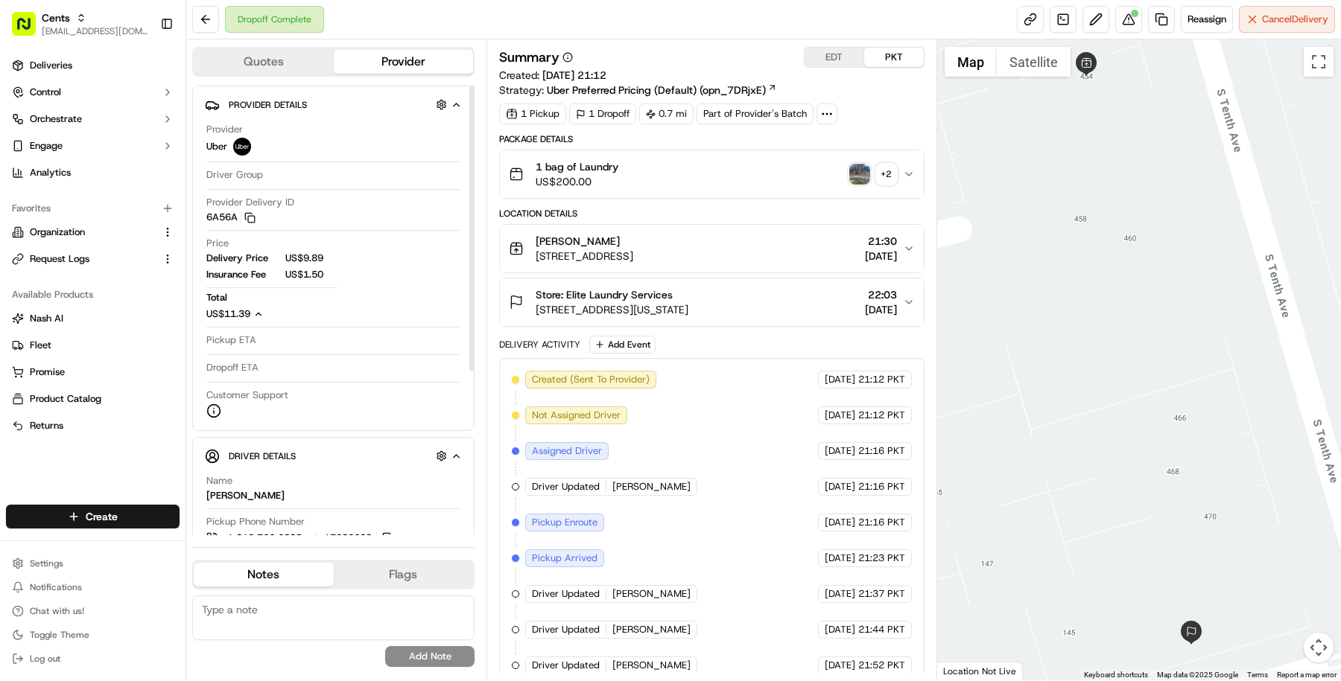
scroll to position [258, 0]
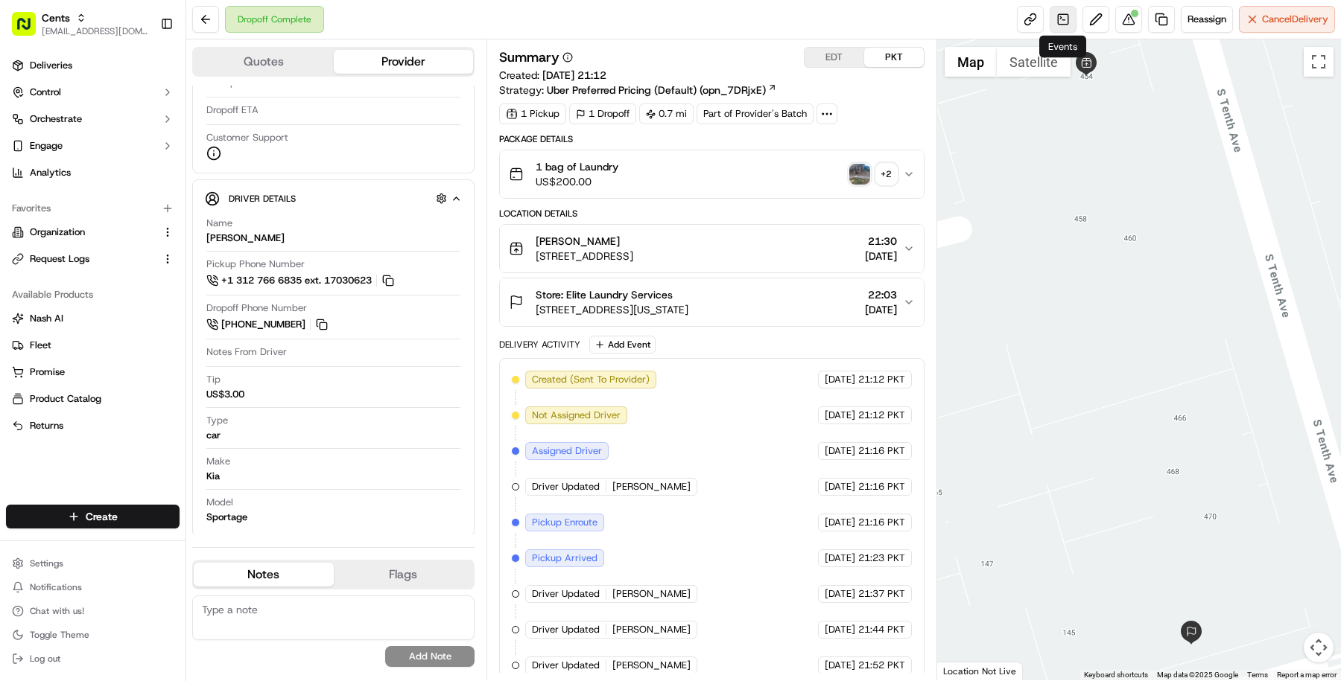
click at [1072, 17] on link at bounding box center [1062, 19] width 27 height 27
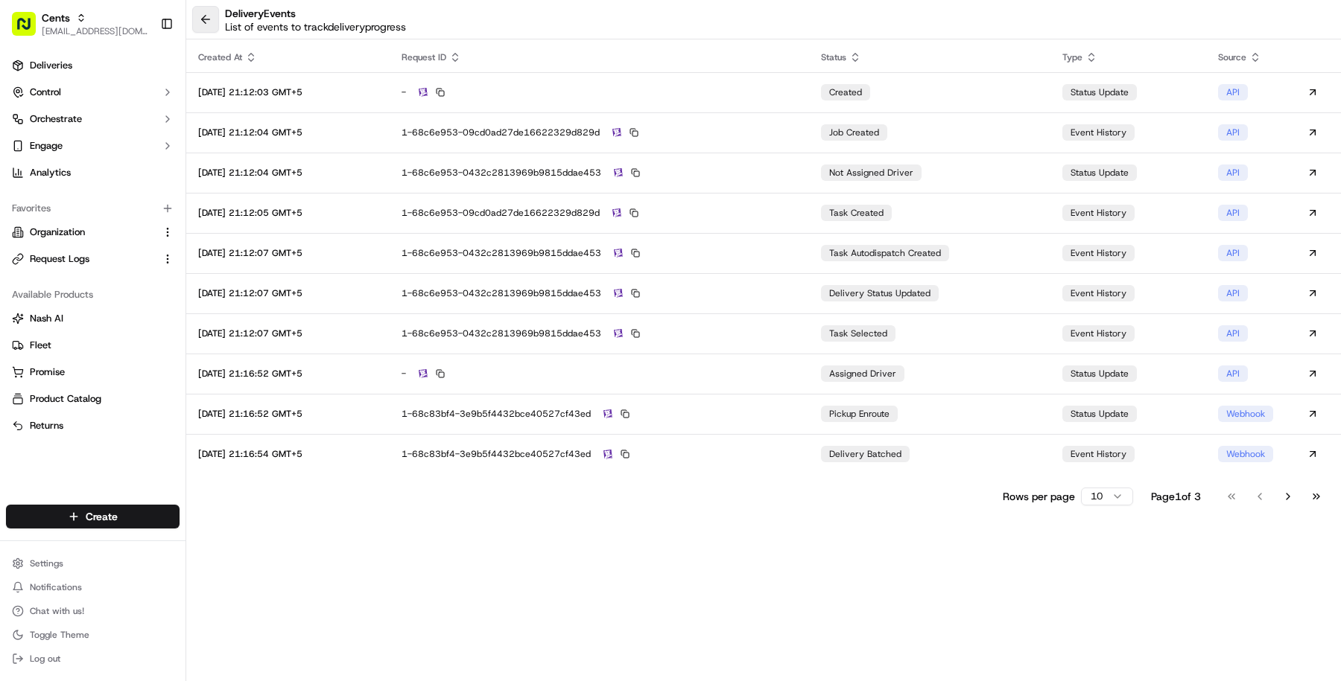
click at [209, 21] on button at bounding box center [205, 19] width 27 height 27
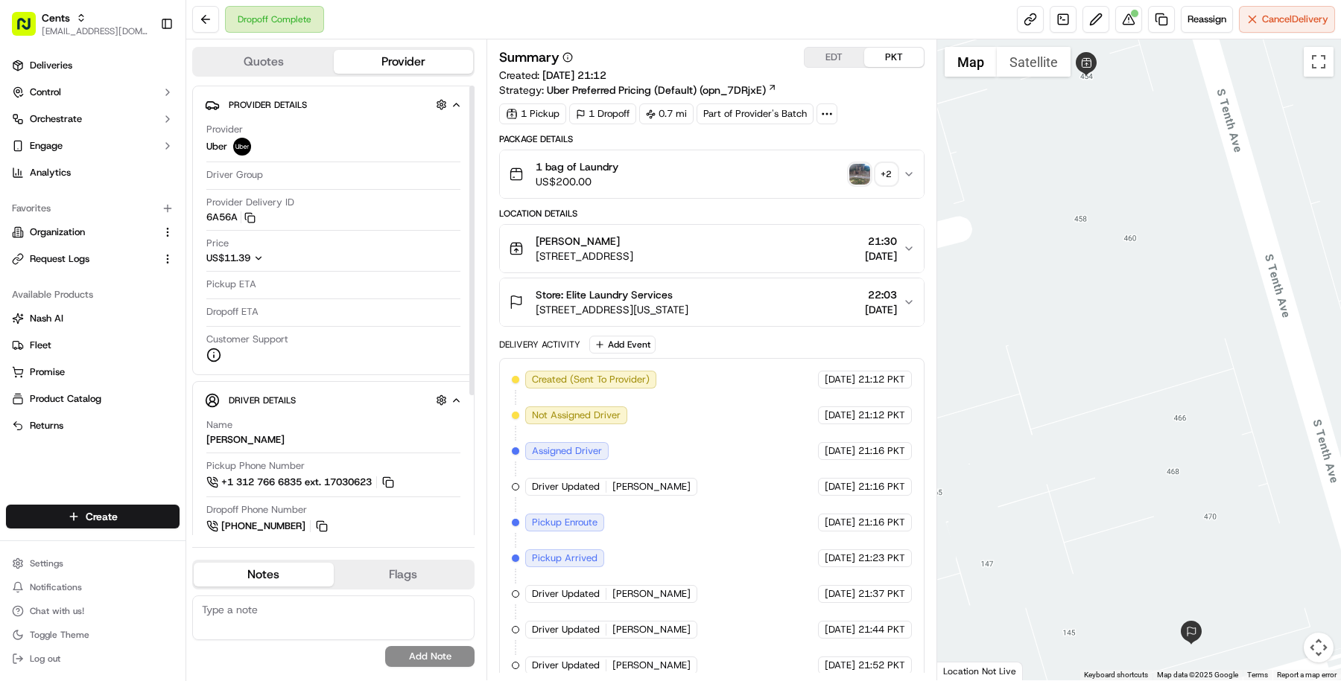
click at [311, 70] on button "Quotes" at bounding box center [264, 62] width 140 height 24
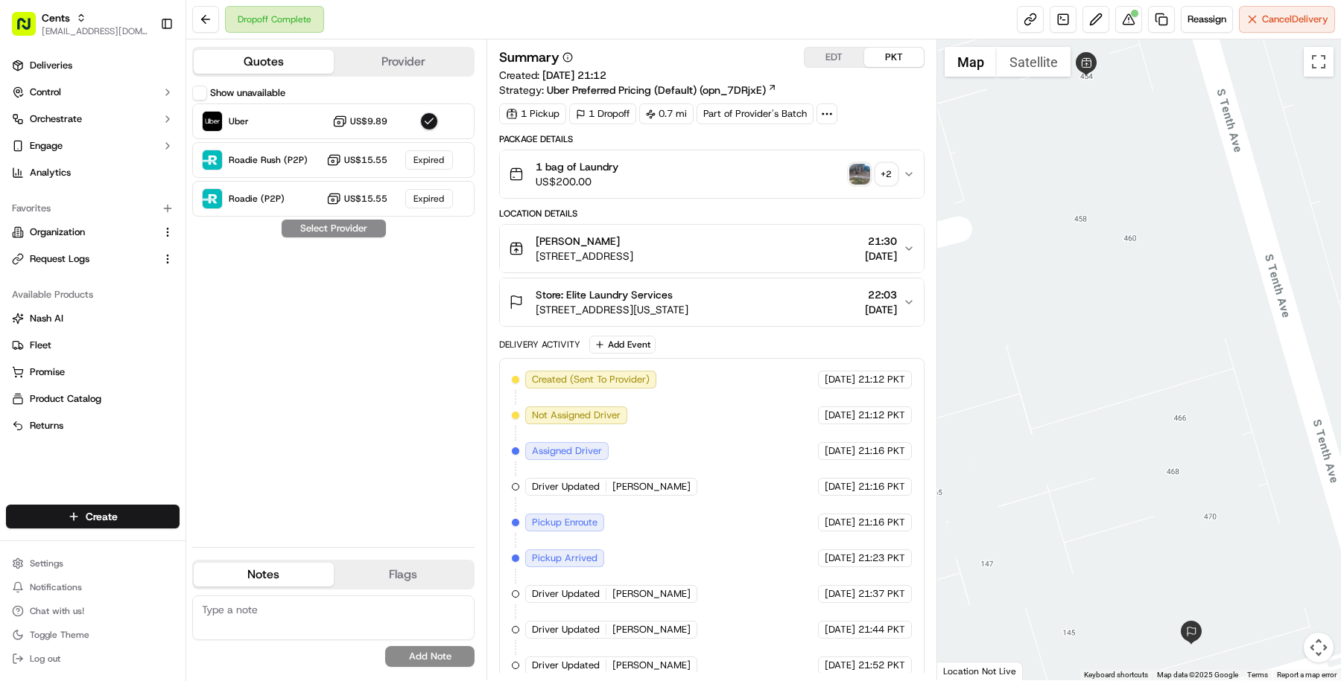
click at [200, 94] on button "Show unavailable" at bounding box center [199, 93] width 15 height 15
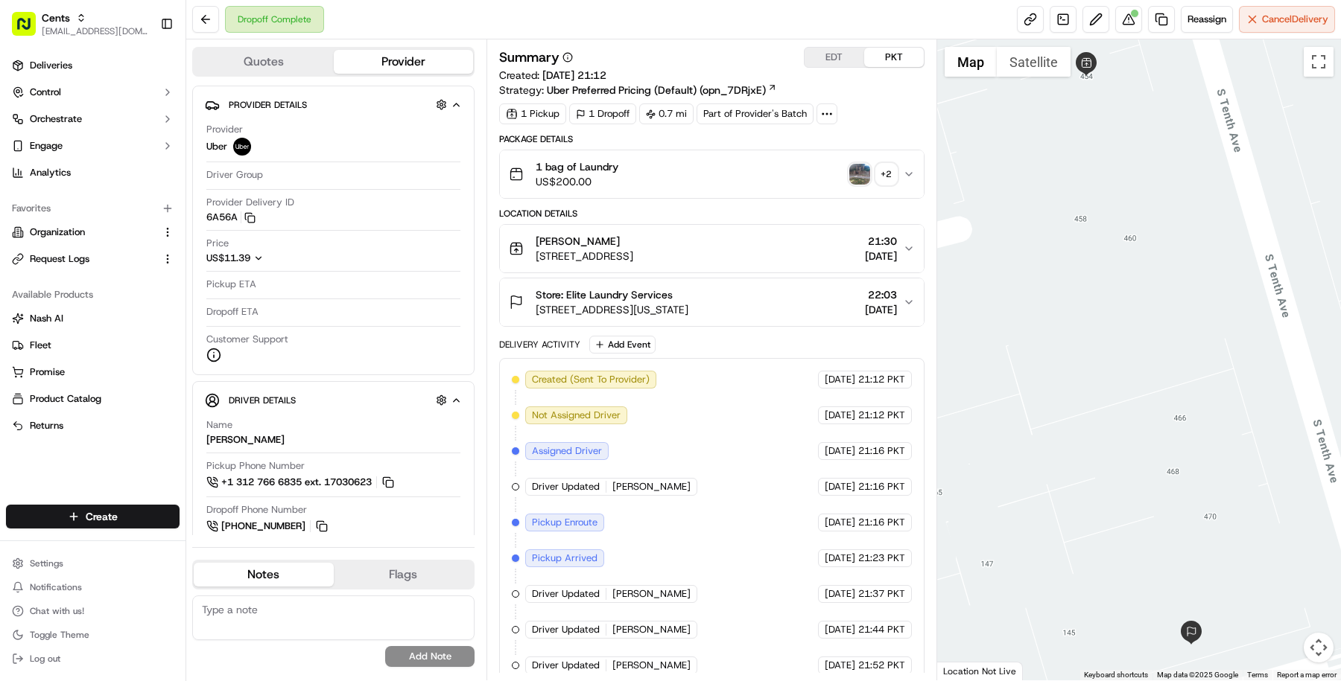
click at [371, 64] on button "Provider" at bounding box center [404, 62] width 140 height 24
click at [1068, 9] on link at bounding box center [1062, 19] width 27 height 27
